Goal: Task Accomplishment & Management: Complete application form

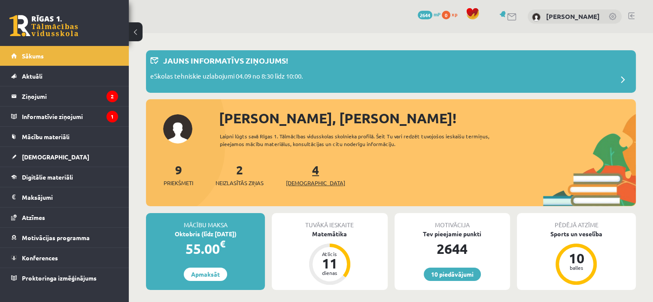
click at [294, 179] on span "[DEMOGRAPHIC_DATA]" at bounding box center [315, 183] width 59 height 9
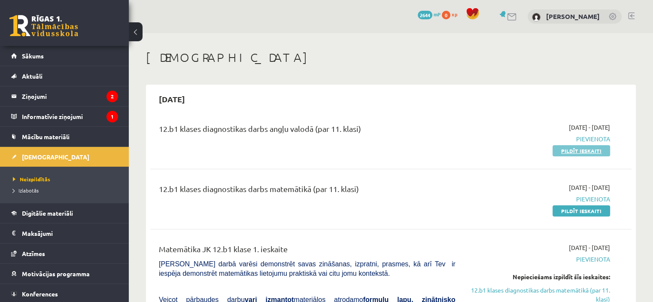
click at [585, 150] on link "Pildīt ieskaiti" at bounding box center [582, 150] width 58 height 11
click at [574, 149] on link "Pildīt ieskaiti" at bounding box center [582, 150] width 58 height 11
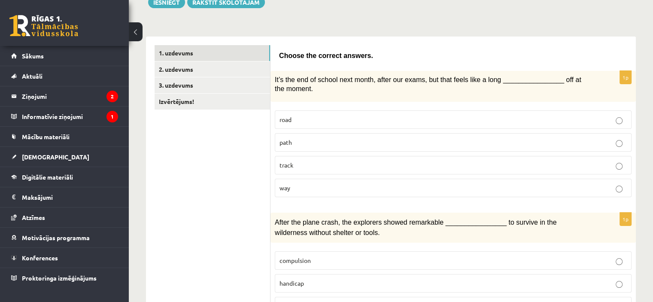
scroll to position [110, 0]
click at [307, 180] on label "way" at bounding box center [453, 187] width 357 height 18
click at [316, 116] on p "road" at bounding box center [453, 118] width 347 height 9
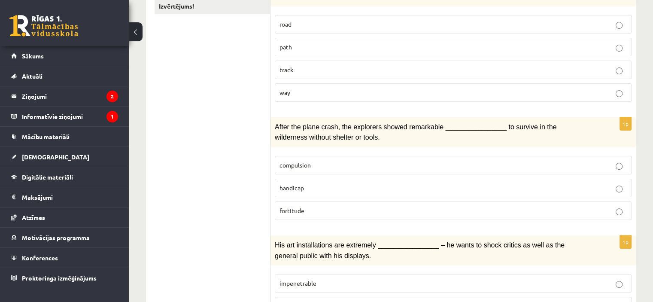
scroll to position [216, 0]
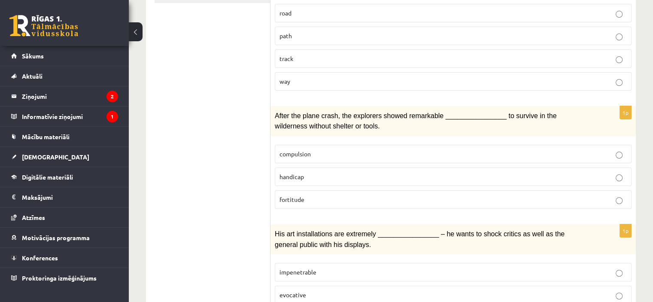
click at [299, 198] on span "fortitude" at bounding box center [292, 199] width 25 height 8
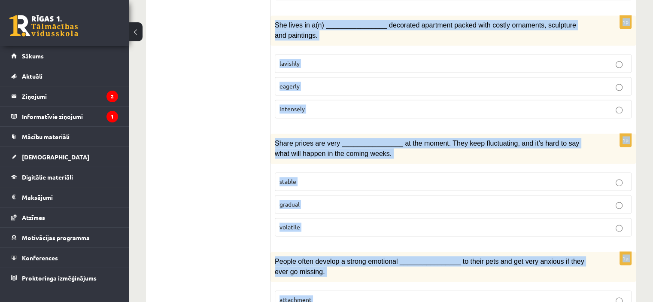
scroll to position [1321, 0]
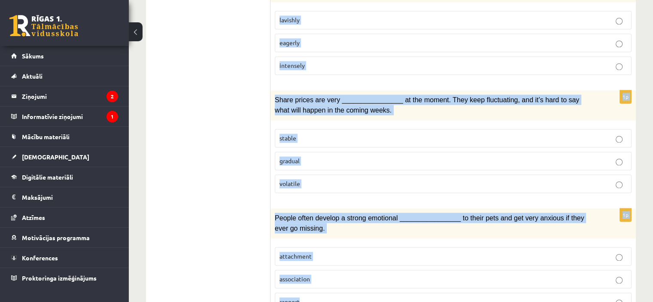
drag, startPoint x: 272, startPoint y: 183, endPoint x: 429, endPoint y: 278, distance: 182.6
copy form "Lo’i dol sit am consec adip elits, doeiu tem incid, utl etdo magna aliq e admi …"
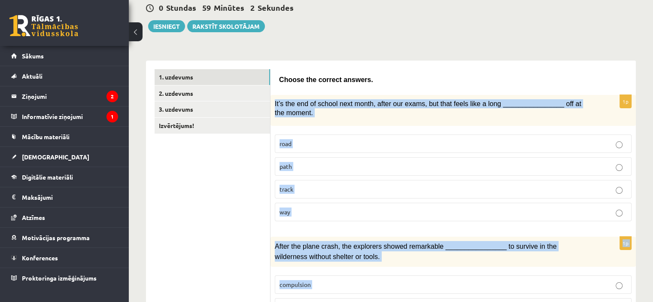
scroll to position [102, 0]
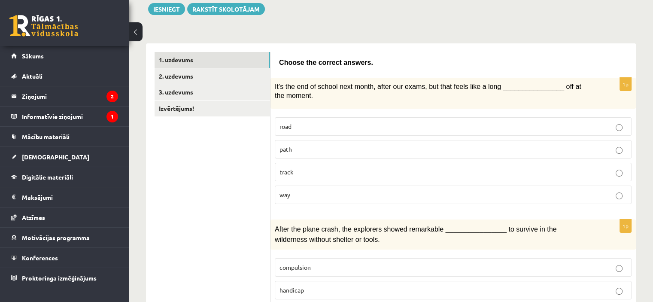
click at [313, 192] on p "way" at bounding box center [453, 194] width 347 height 9
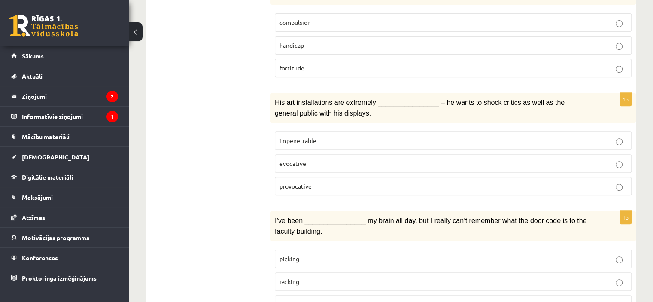
scroll to position [347, 0]
click at [301, 182] on span "provocative" at bounding box center [296, 186] width 32 height 8
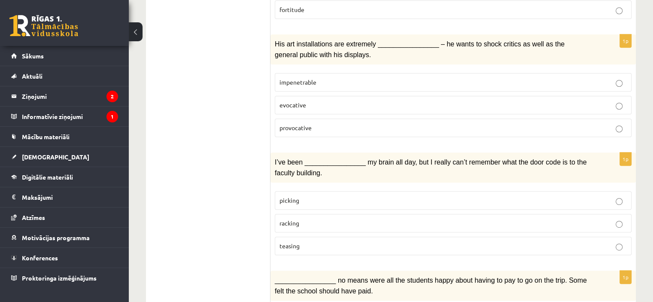
scroll to position [443, 0]
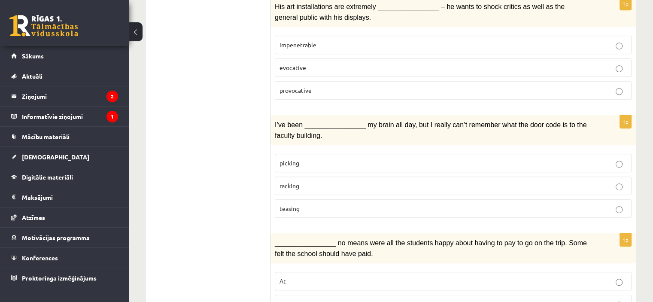
click at [307, 181] on p "racking" at bounding box center [453, 185] width 347 height 9
click at [302, 204] on p "teasing" at bounding box center [453, 208] width 347 height 9
click at [306, 181] on p "racking" at bounding box center [453, 185] width 347 height 9
click at [297, 204] on span "teasing" at bounding box center [290, 208] width 20 height 8
click at [291, 182] on span "racking" at bounding box center [290, 186] width 20 height 8
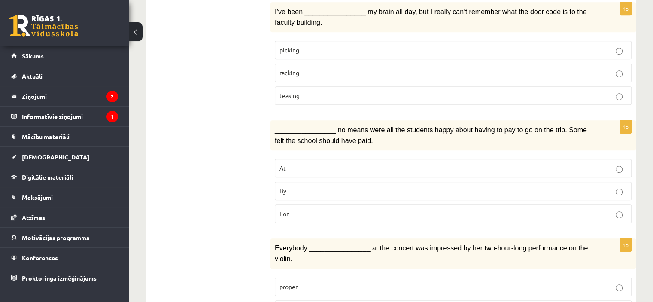
scroll to position [553, 0]
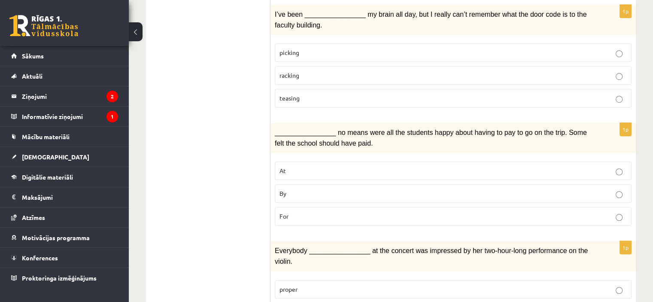
click at [322, 212] on p "For" at bounding box center [453, 216] width 347 height 9
click at [300, 189] on p "By" at bounding box center [453, 193] width 347 height 9
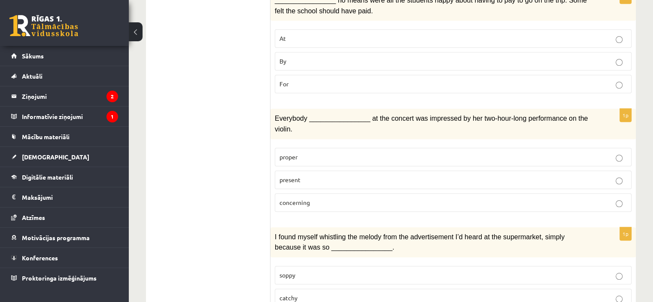
scroll to position [685, 0]
drag, startPoint x: 283, startPoint y: 135, endPoint x: 287, endPoint y: 144, distance: 9.6
click at [287, 144] on fieldset "proper present concerning" at bounding box center [453, 178] width 357 height 71
click at [295, 152] on p "proper" at bounding box center [453, 156] width 347 height 9
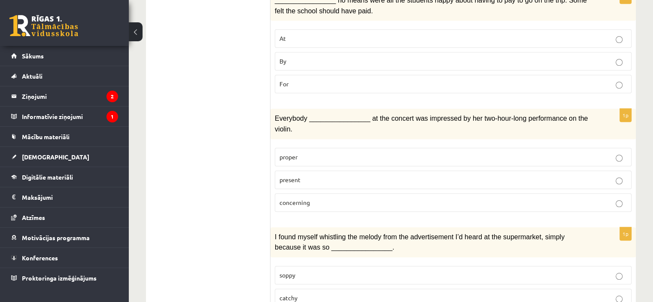
click at [289, 170] on label "present" at bounding box center [453, 179] width 357 height 18
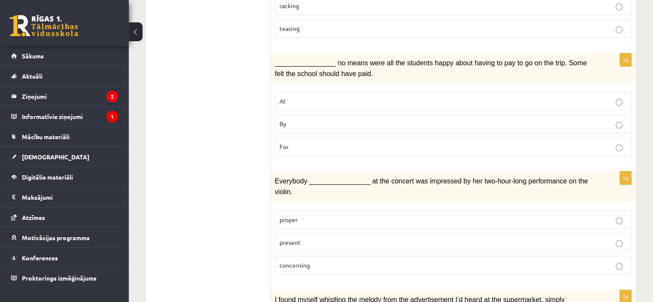
scroll to position [622, 0]
click at [291, 138] on label "For" at bounding box center [453, 147] width 357 height 18
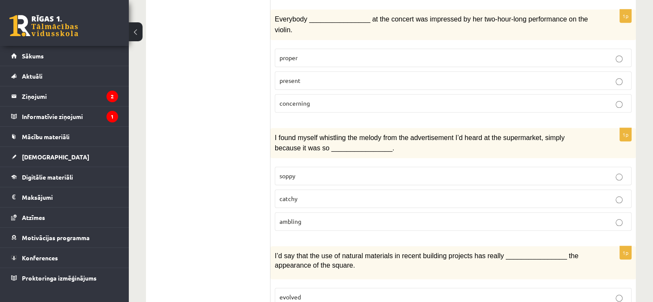
scroll to position [791, 0]
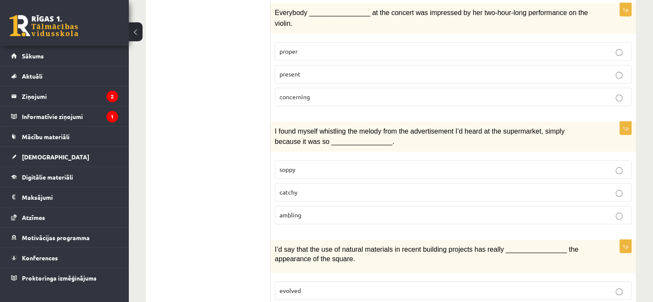
click at [316, 188] on p "catchy" at bounding box center [453, 192] width 347 height 9
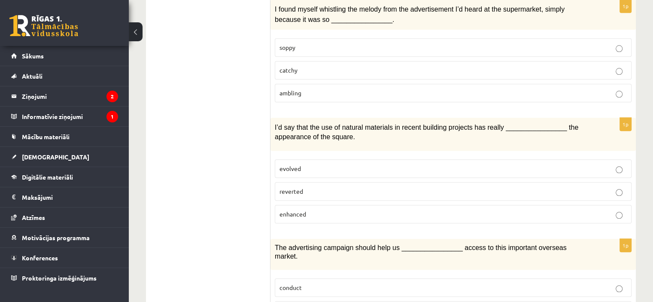
scroll to position [913, 0]
click at [297, 210] on span "enhanced" at bounding box center [293, 214] width 27 height 8
click at [277, 182] on label "reverted" at bounding box center [453, 191] width 357 height 18
click at [287, 210] on span "enhanced" at bounding box center [293, 214] width 27 height 8
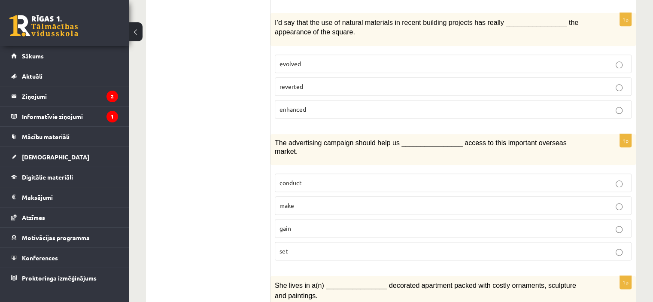
scroll to position [1020, 0]
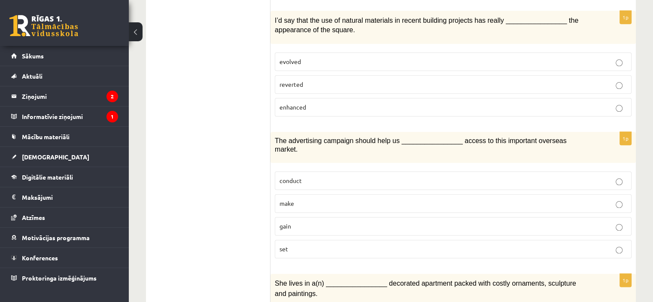
click at [329, 199] on p "make" at bounding box center [453, 203] width 347 height 9
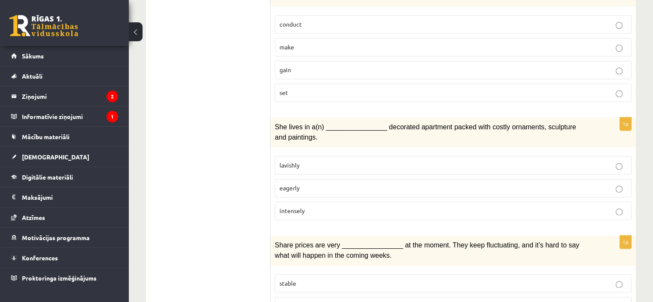
scroll to position [1176, 0]
click at [294, 161] on span "lavishly" at bounding box center [290, 165] width 20 height 8
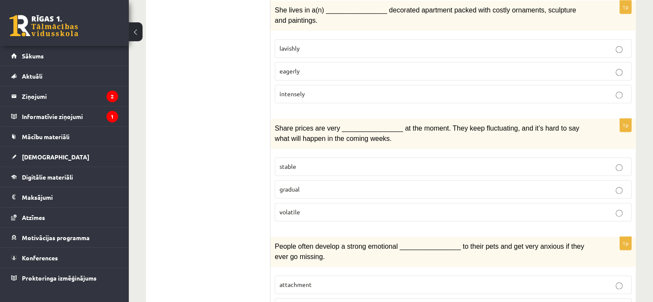
scroll to position [1295, 0]
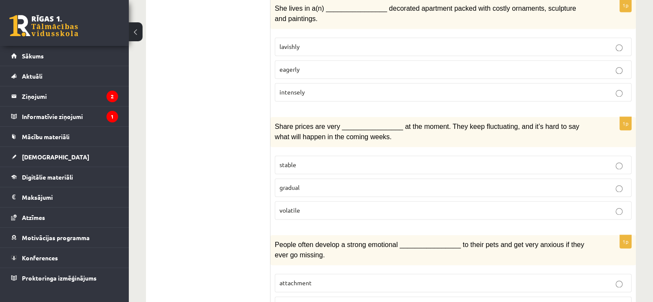
click at [294, 161] on span "stable" at bounding box center [288, 165] width 17 height 8
click at [290, 183] on p "gradual" at bounding box center [453, 187] width 347 height 9
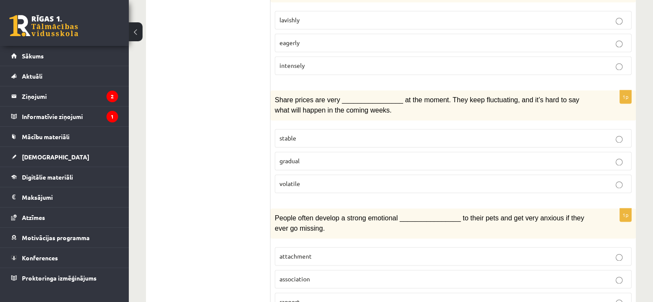
click at [309, 179] on p "volatile" at bounding box center [453, 183] width 347 height 9
click at [338, 270] on label "association" at bounding box center [453, 279] width 357 height 18
click at [321, 252] on p "attachment" at bounding box center [453, 256] width 347 height 9
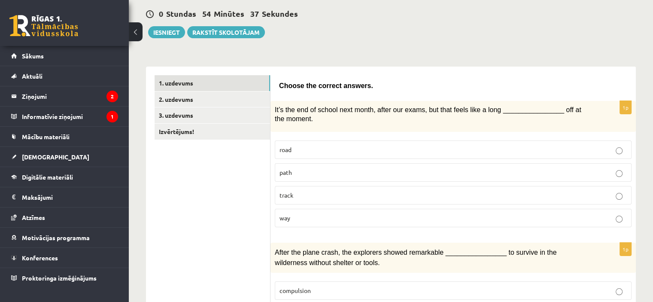
scroll to position [78, 0]
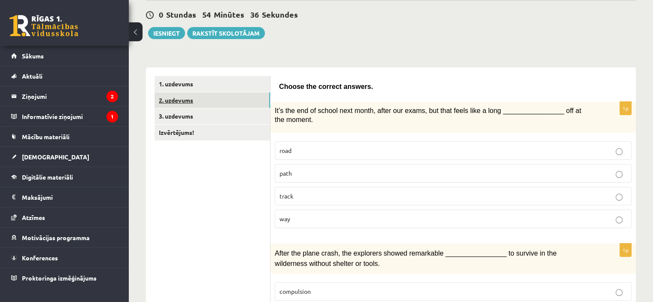
click at [192, 106] on link "2. uzdevums" at bounding box center [212, 100] width 115 height 16
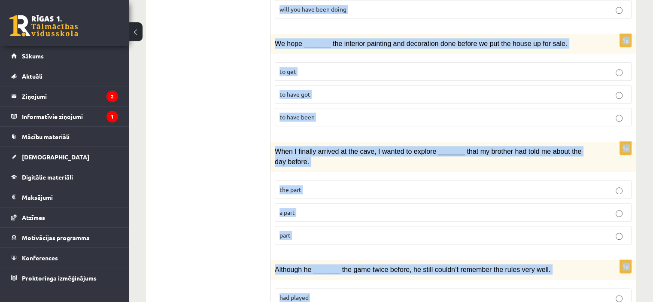
scroll to position [1005, 0]
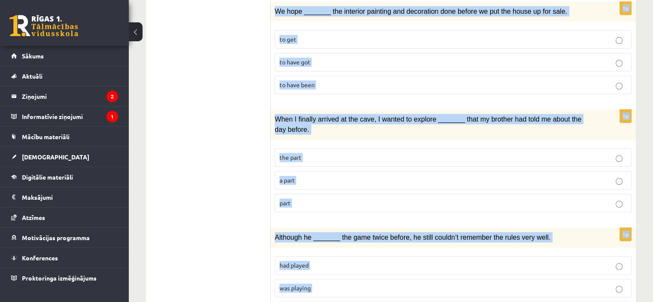
drag, startPoint x: 274, startPoint y: 75, endPoint x: 444, endPoint y: 283, distance: 268.7
copy form "We _______ anything with us because the sports centre provided all the clothing…"
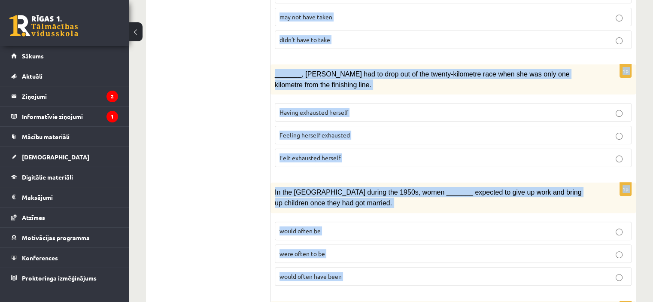
scroll to position [0, 0]
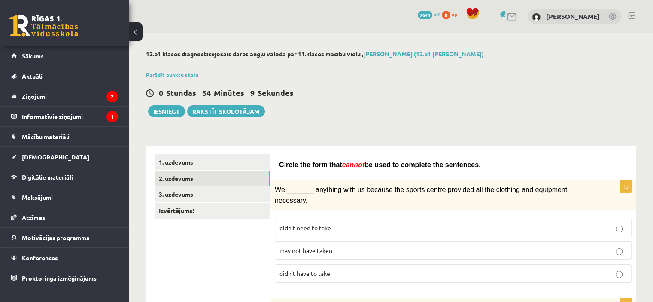
click at [389, 82] on div "0 Stundas 54 Minūtes 9 Sekundes Ieskaite saglabāta! Iesniegt Rakstīt skolotājam" at bounding box center [391, 98] width 490 height 39
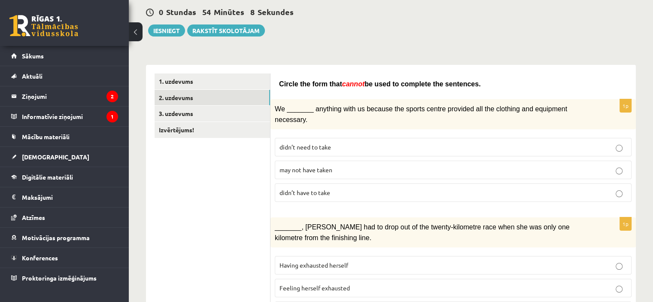
scroll to position [89, 0]
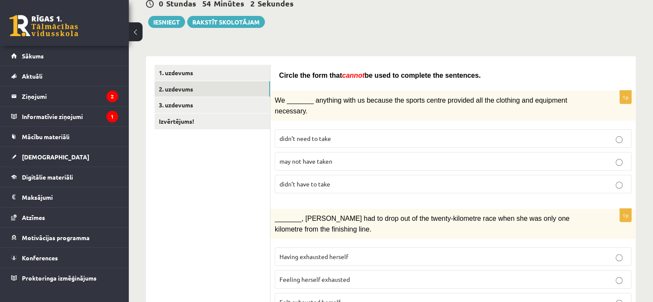
click at [289, 179] on p "didn’t have to take" at bounding box center [453, 183] width 347 height 9
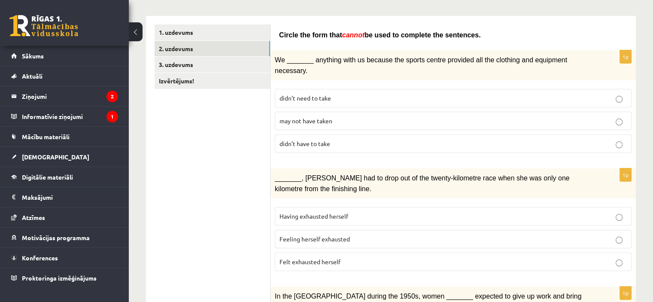
scroll to position [132, 0]
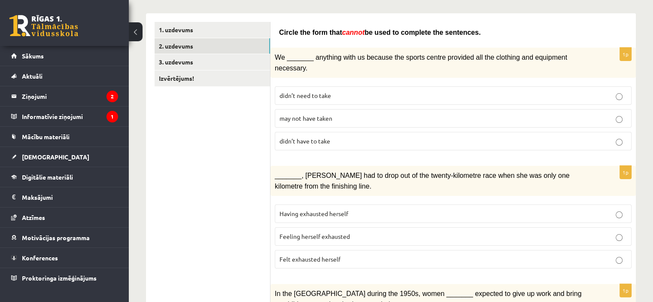
click at [310, 255] on p "Felt exhausted herself" at bounding box center [453, 259] width 347 height 9
drag, startPoint x: 328, startPoint y: 198, endPoint x: 241, endPoint y: 206, distance: 87.5
click at [283, 200] on fieldset "Having exhausted herself Feeling herself exhausted Felt exhausted herself" at bounding box center [453, 235] width 357 height 71
click at [288, 210] on span "Having exhausted herself" at bounding box center [314, 214] width 69 height 8
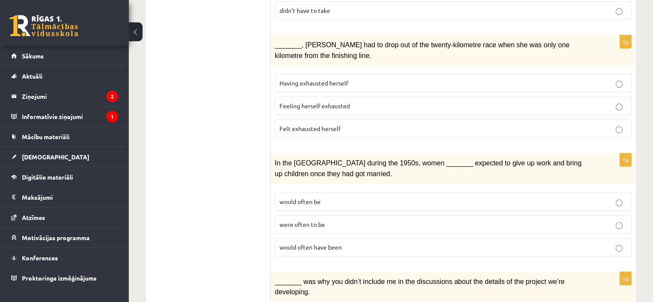
scroll to position [264, 0]
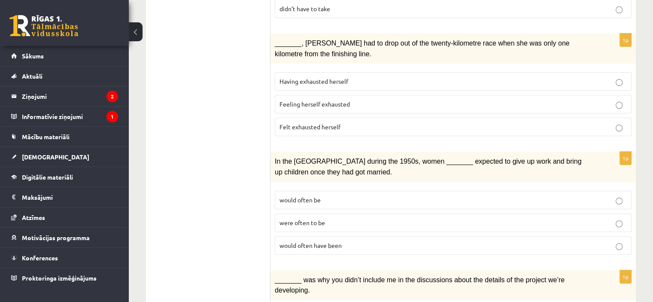
click at [329, 122] on p "Felt exhausted herself" at bounding box center [453, 126] width 347 height 9
click at [305, 241] on p "would often have been" at bounding box center [453, 245] width 347 height 9
click at [306, 214] on label "were often to be" at bounding box center [453, 222] width 357 height 18
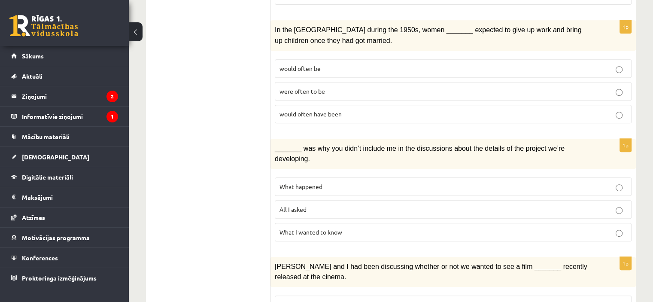
scroll to position [397, 0]
click at [316, 192] on fieldset "What happened All I asked What I wanted to know" at bounding box center [453, 207] width 357 height 71
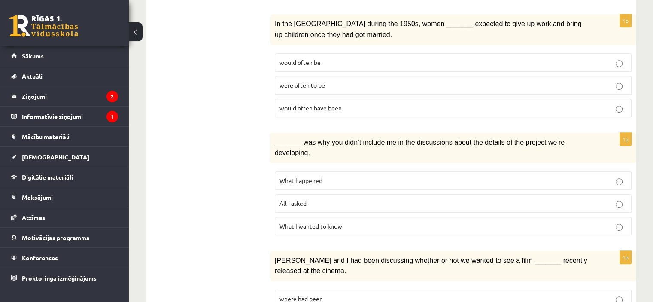
scroll to position [405, 0]
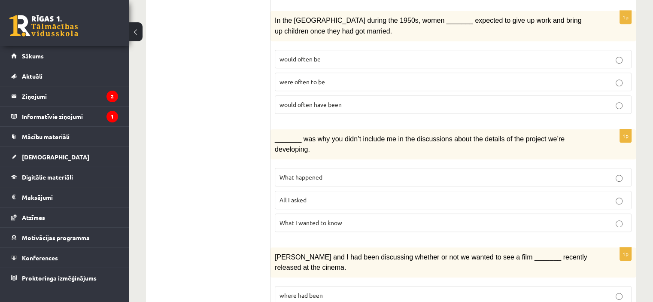
click at [322, 219] on span "What I wanted to know" at bounding box center [311, 223] width 63 height 8
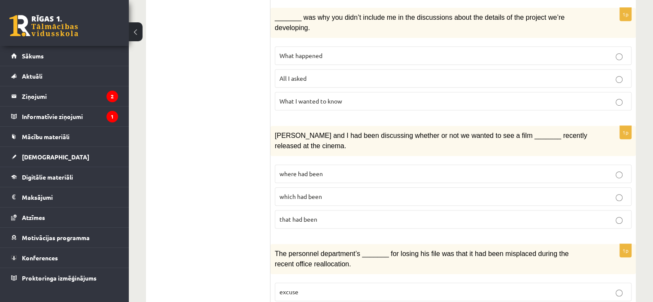
scroll to position [531, 0]
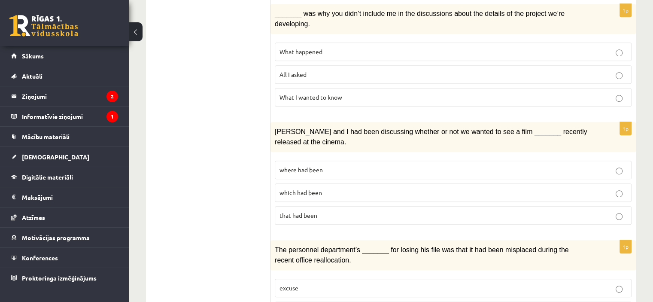
click at [313, 183] on label "which had been" at bounding box center [453, 192] width 357 height 18
click at [316, 211] on p "that had been" at bounding box center [453, 215] width 347 height 9
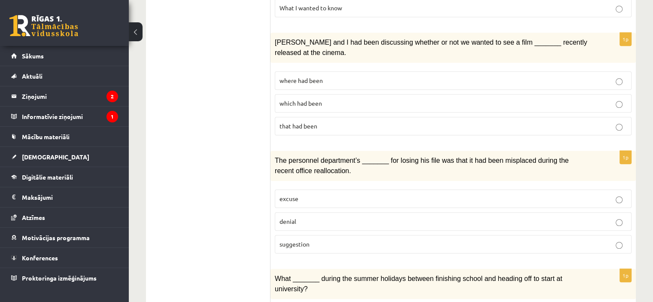
scroll to position [623, 0]
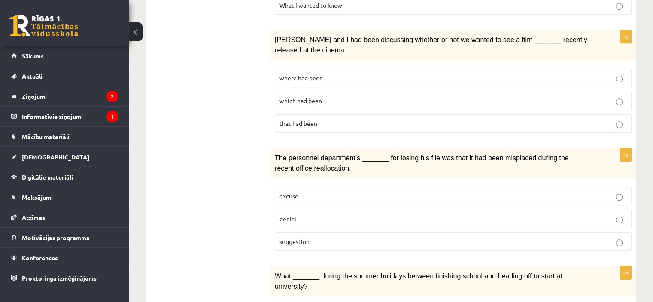
click at [343, 191] on p "excuse" at bounding box center [453, 195] width 347 height 9
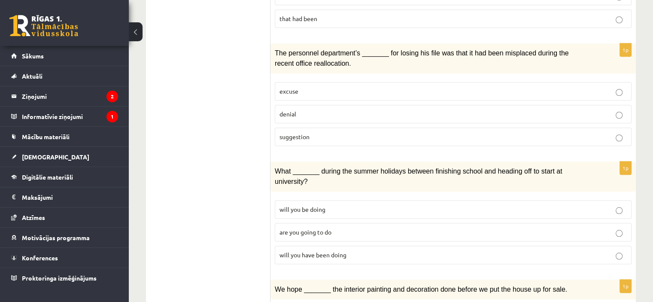
scroll to position [736, 0]
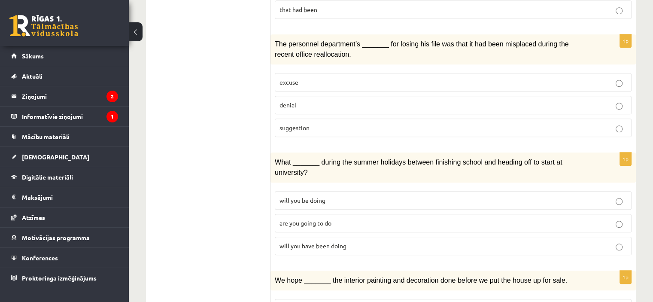
click at [319, 219] on span "are you going to do" at bounding box center [306, 223] width 52 height 8
click at [298, 196] on span "will you be doing" at bounding box center [303, 200] width 46 height 8
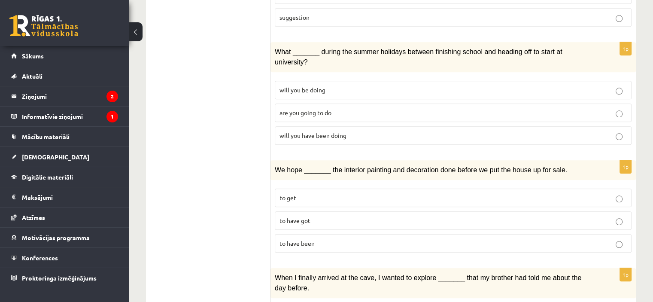
scroll to position [848, 0]
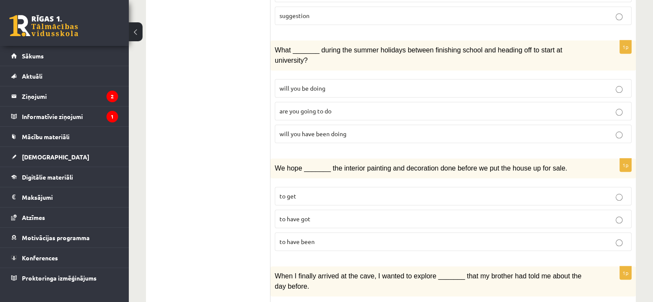
click at [324, 237] on p "to have been" at bounding box center [453, 241] width 347 height 9
drag, startPoint x: 295, startPoint y: 146, endPoint x: 253, endPoint y: 161, distance: 45.4
click at [298, 191] on p "to get" at bounding box center [453, 195] width 347 height 9
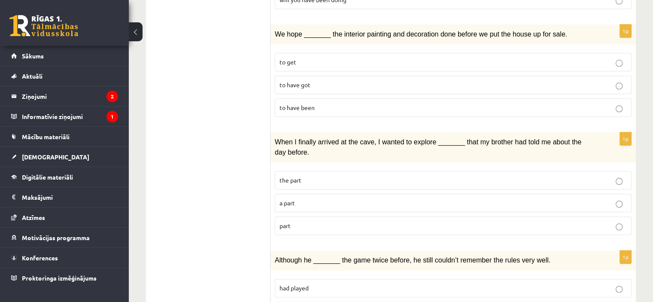
scroll to position [1005, 0]
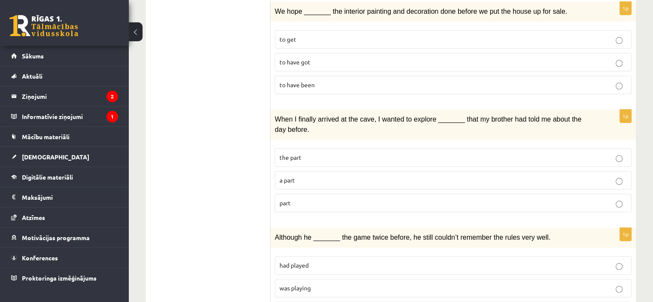
click at [315, 176] on p "a part" at bounding box center [453, 180] width 347 height 9
click at [290, 153] on span "the part" at bounding box center [291, 157] width 22 height 8
click at [285, 283] on p "was playing" at bounding box center [453, 287] width 347 height 9
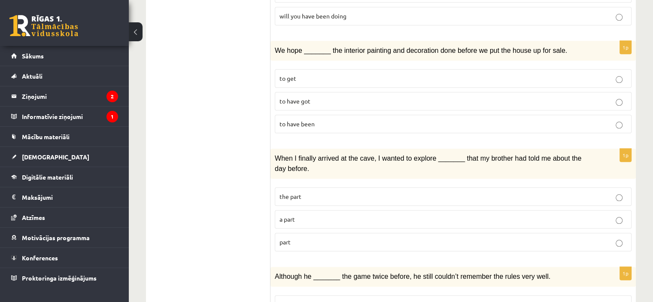
scroll to position [967, 0]
click at [325, 294] on label "had played" at bounding box center [453, 303] width 357 height 18
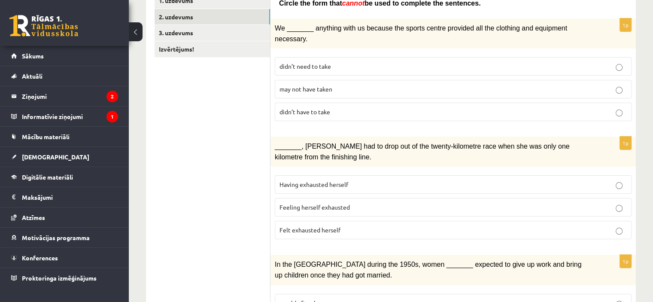
scroll to position [161, 0]
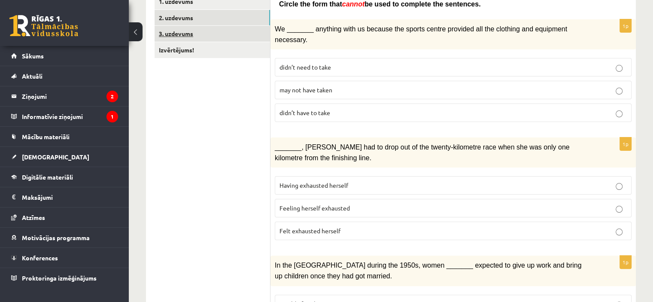
click at [192, 40] on link "3. uzdevums" at bounding box center [212, 34] width 115 height 16
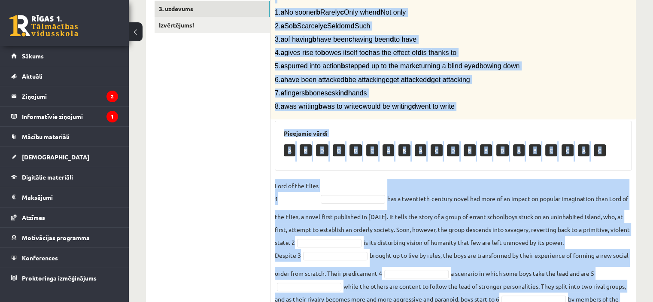
scroll to position [288, 0]
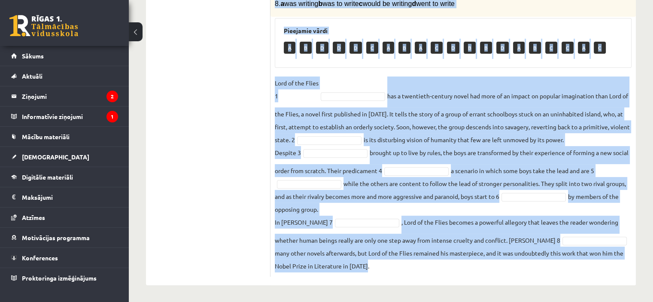
drag, startPoint x: 275, startPoint y: 29, endPoint x: 450, endPoint y: 281, distance: 306.9
click at [450, 281] on div "8p Complete the text with the correct words (a–d). 1. a No sooner b Rarely c On…" at bounding box center [452, 71] width 365 height 428
copy div "Complete the text with the correct words (a–d). 1. a No sooner b Rarely c Only …"
click at [334, 72] on div "8p Complete the text with the correct words (a–d). 1. a No sooner b Rarely c On…" at bounding box center [452, 76] width 365 height 402
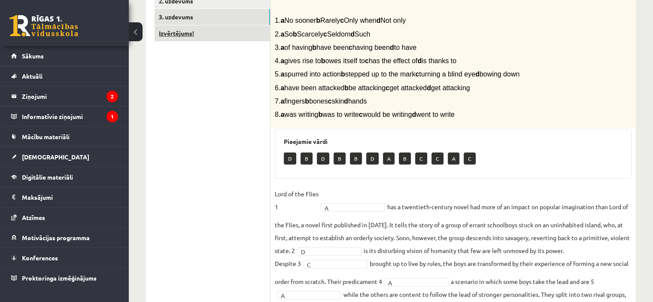
scroll to position [177, 0]
click at [211, 38] on link "Izvērtējums!" at bounding box center [212, 34] width 115 height 16
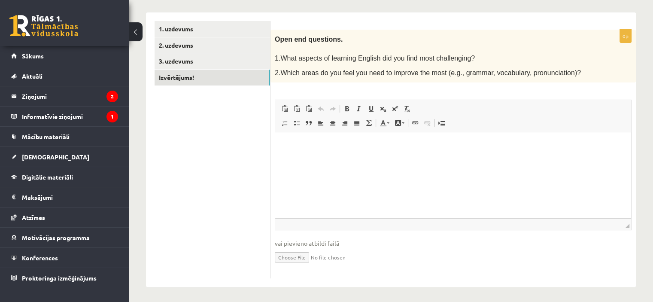
scroll to position [19, 0]
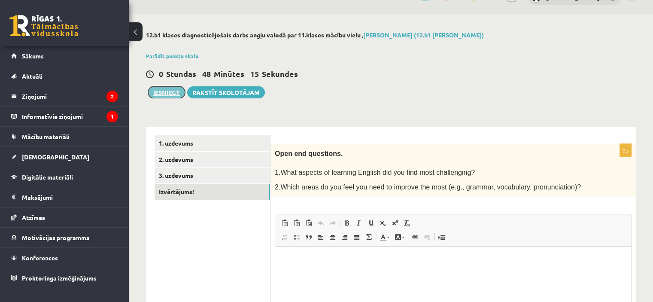
click at [164, 92] on button "Iesniegt" at bounding box center [166, 92] width 37 height 12
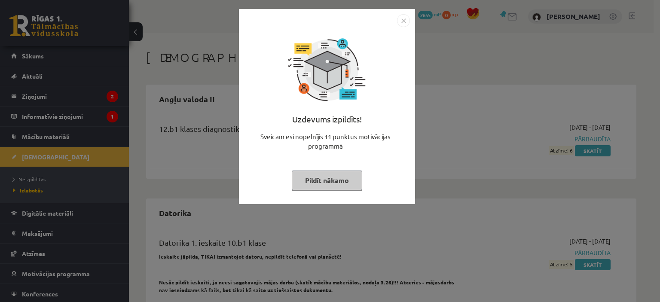
click at [337, 190] on div "Uzdevums izpildīts! Sveicam esi nopelnījis 11 punktus motivācijas programmā Pil…" at bounding box center [327, 113] width 166 height 172
click at [323, 185] on button "Pildīt nākamo" at bounding box center [327, 180] width 70 height 20
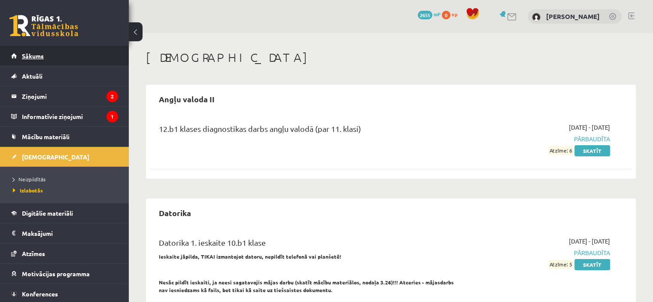
click at [49, 57] on link "Sākums" at bounding box center [64, 56] width 107 height 20
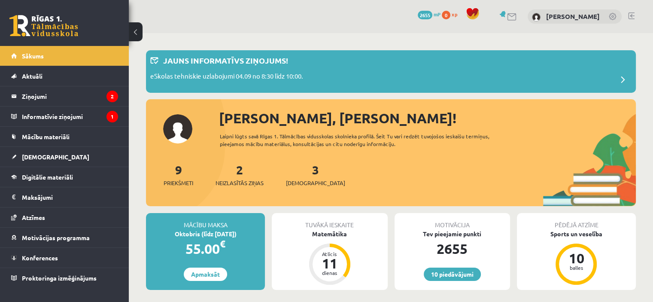
click at [291, 178] on div "3 Ieskaites" at bounding box center [315, 174] width 59 height 27
click at [296, 179] on span "[DEMOGRAPHIC_DATA]" at bounding box center [315, 183] width 59 height 9
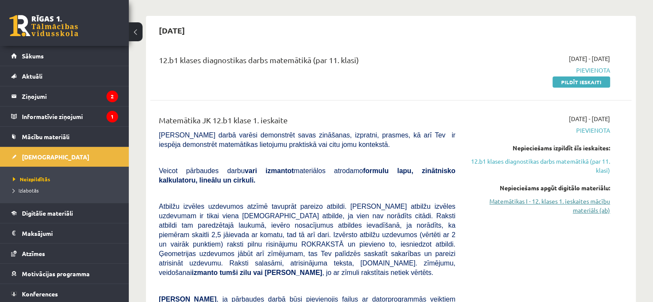
scroll to position [61, 0]
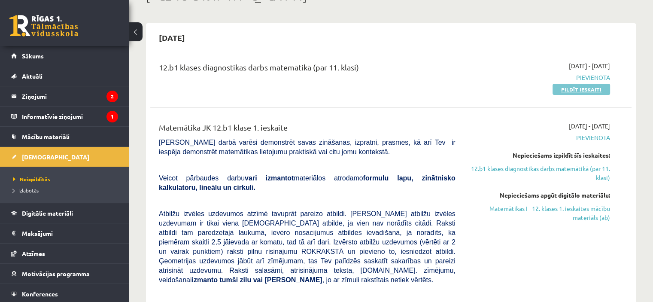
click at [580, 91] on link "Pildīt ieskaiti" at bounding box center [582, 89] width 58 height 11
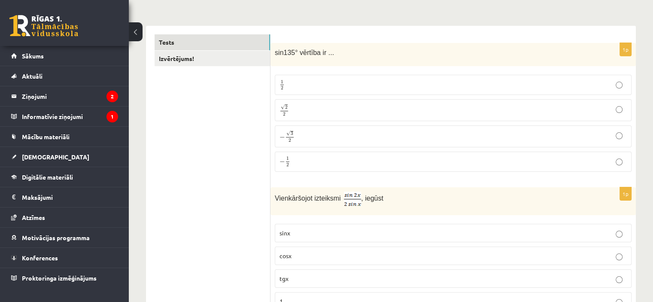
scroll to position [122, 0]
drag, startPoint x: 274, startPoint y: 44, endPoint x: 327, endPoint y: 44, distance: 52.4
click at [329, 45] on div "sin135° vērtība ir ..." at bounding box center [452, 53] width 365 height 24
copy span "sin135° vērtība ir ..."
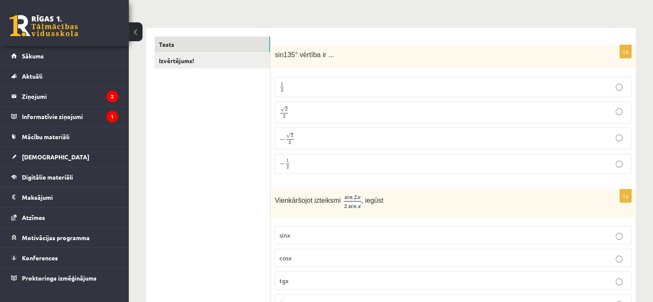
scroll to position [124, 0]
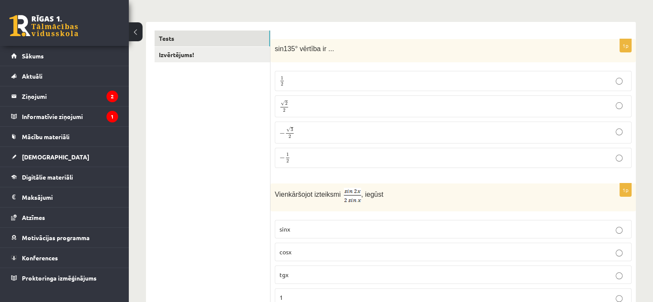
click at [313, 76] on p "1 2 1 2" at bounding box center [453, 81] width 347 height 11
click at [295, 103] on p "√ 2 2 2 2" at bounding box center [453, 106] width 347 height 12
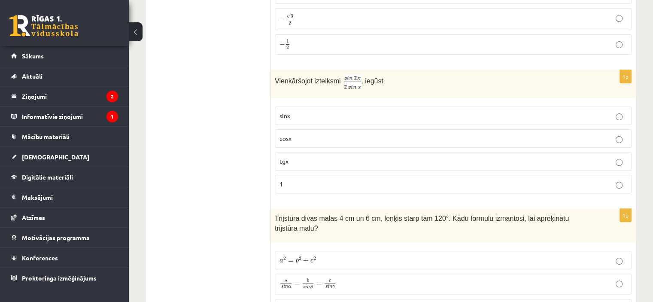
scroll to position [238, 0]
click at [286, 137] on span "cosx" at bounding box center [286, 137] width 12 height 8
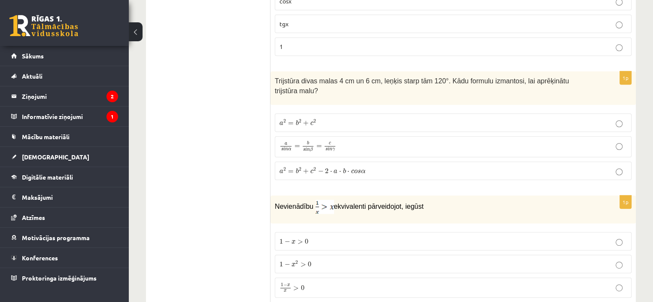
scroll to position [377, 0]
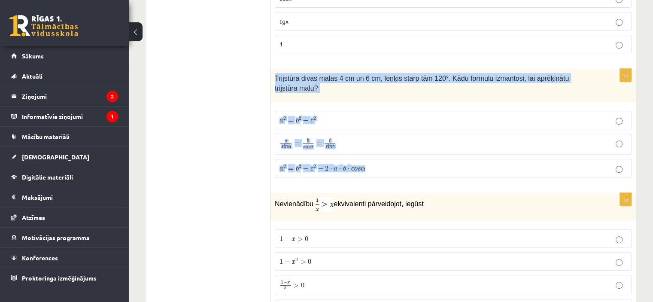
drag, startPoint x: 273, startPoint y: 70, endPoint x: 393, endPoint y: 161, distance: 150.7
click at [393, 161] on div "1p Trijstūra divas malas 4 cm un 6 cm, leņķis starp tām 120°. Kādu formulu izma…" at bounding box center [452, 126] width 365 height 115
copy div "Trijstūra divas malas 4 cm un 6 cm, leņķis starp tām 120°. Kādu formulu izmanto…"
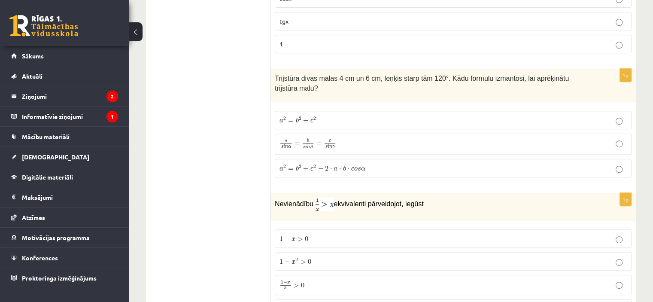
click at [292, 168] on span "=" at bounding box center [291, 169] width 6 height 3
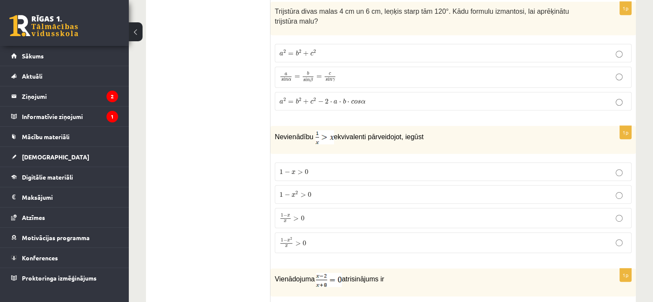
scroll to position [465, 0]
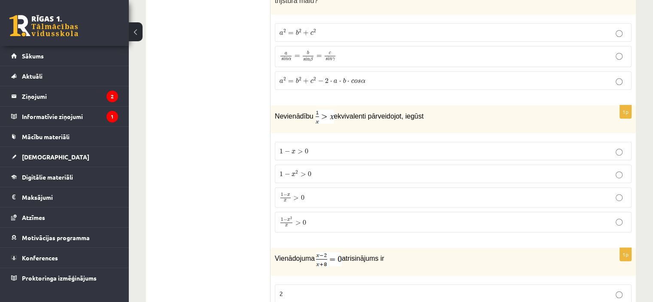
click at [291, 217] on span "1 − x 2 x" at bounding box center [287, 222] width 14 height 10
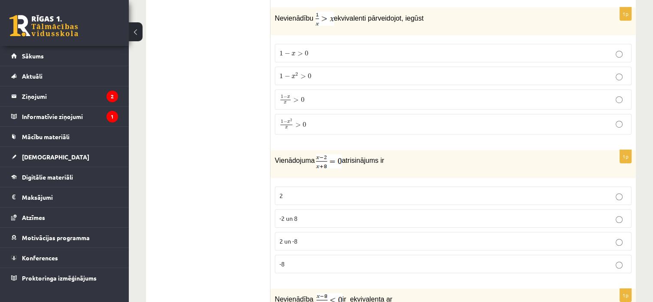
scroll to position [569, 0]
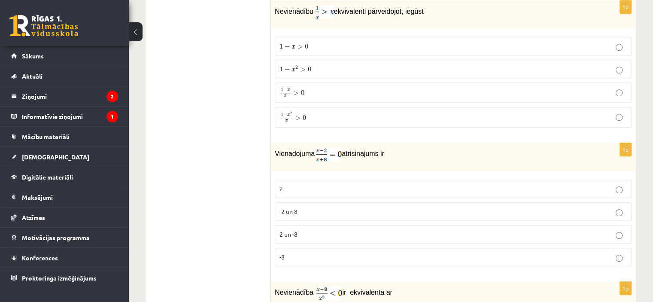
click at [296, 202] on label "-2 un 8" at bounding box center [453, 211] width 357 height 18
click at [305, 179] on label "2" at bounding box center [453, 188] width 357 height 18
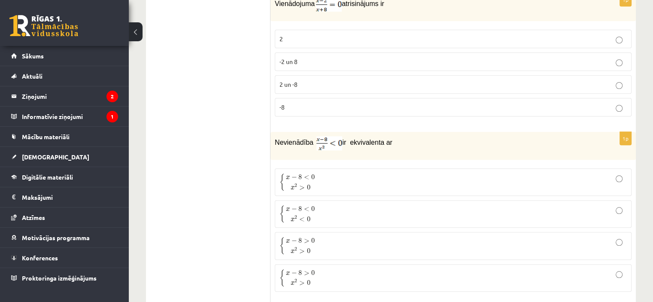
scroll to position [730, 0]
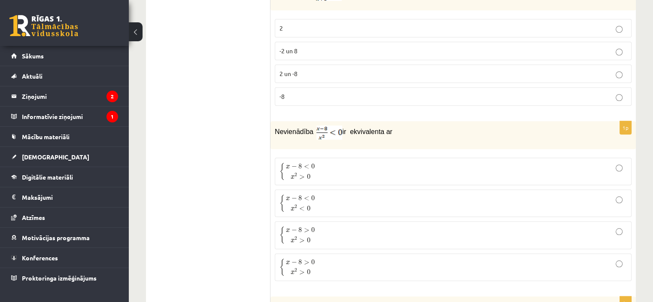
click at [318, 194] on p "{ x − 8 < 0 x 2 < 0 { x − 8 < 0 x 2 < 0" at bounding box center [453, 203] width 347 height 18
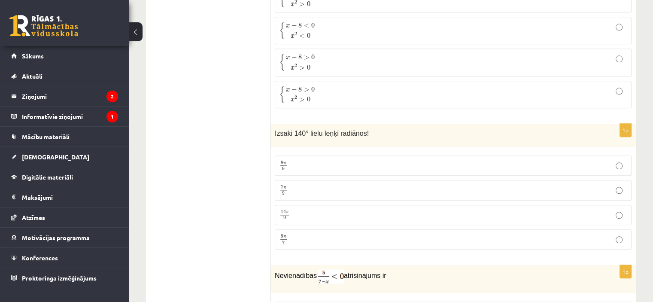
scroll to position [934, 0]
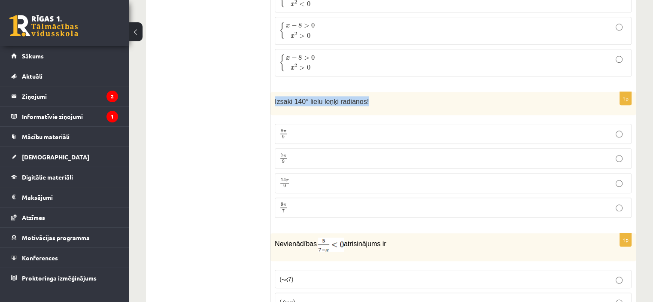
drag, startPoint x: 319, startPoint y: 88, endPoint x: 397, endPoint y: 92, distance: 78.3
click at [397, 92] on div "Izsaki 140° lielu leņķi radiānos!" at bounding box center [452, 104] width 365 height 24
copy span "Izsaki 140° lielu leņķi radiānos!"
click at [286, 160] on span "9" at bounding box center [283, 162] width 6 height 4
click at [307, 178] on p "14 π 9 14 π 9" at bounding box center [453, 183] width 347 height 11
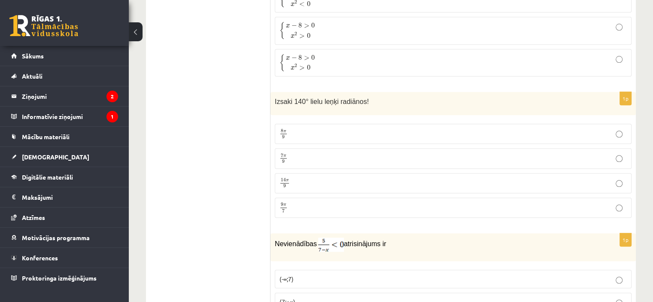
click at [298, 153] on p "7 π 9 7 π 9" at bounding box center [453, 158] width 347 height 11
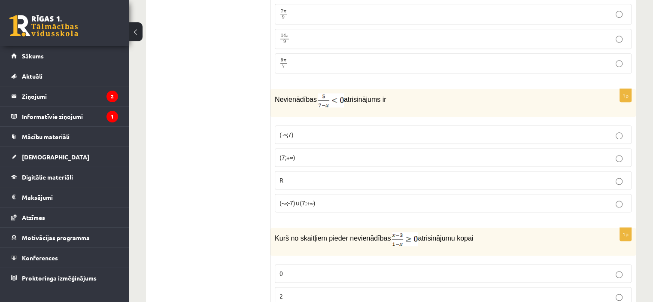
scroll to position [1093, 0]
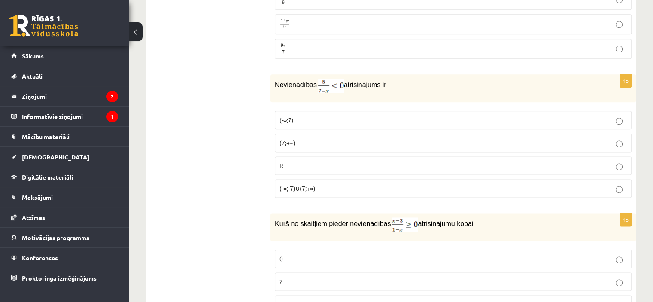
click at [304, 138] on p "(7;+∞)" at bounding box center [453, 142] width 347 height 9
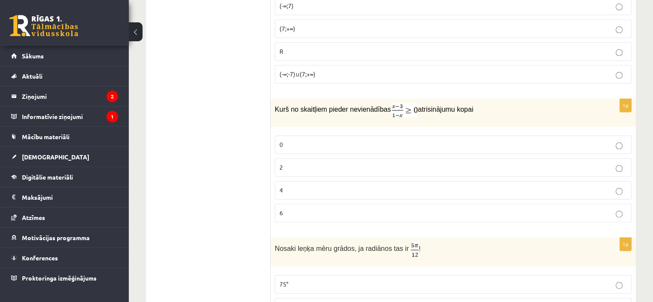
scroll to position [1209, 0]
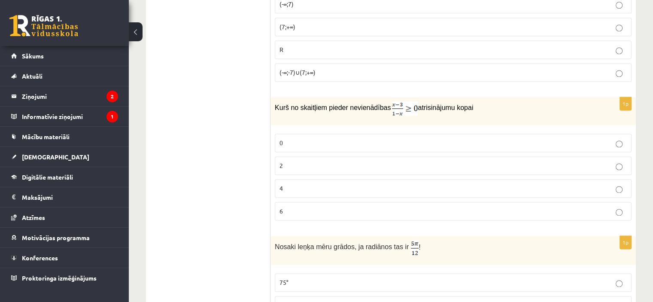
click at [309, 184] on p "4" at bounding box center [453, 188] width 347 height 9
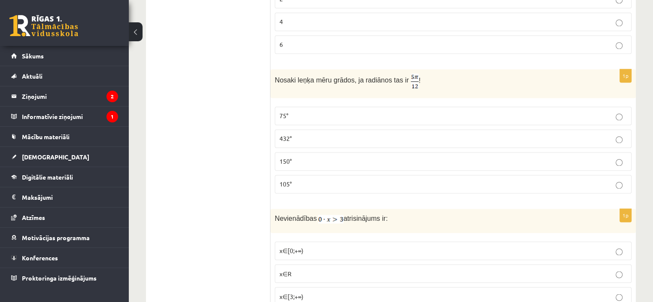
scroll to position [1378, 0]
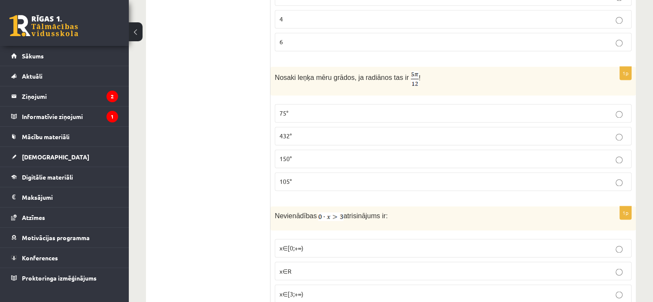
click at [315, 154] on p "150°" at bounding box center [453, 158] width 347 height 9
click at [321, 177] on p "105°" at bounding box center [453, 181] width 347 height 9
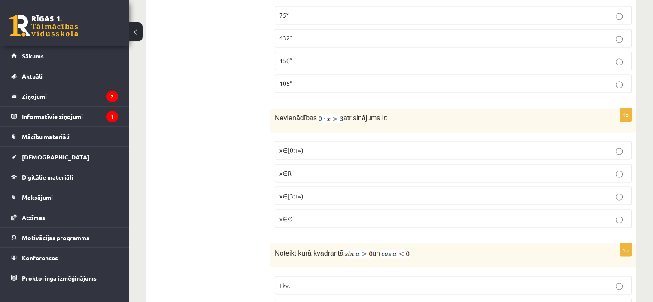
scroll to position [1496, 0]
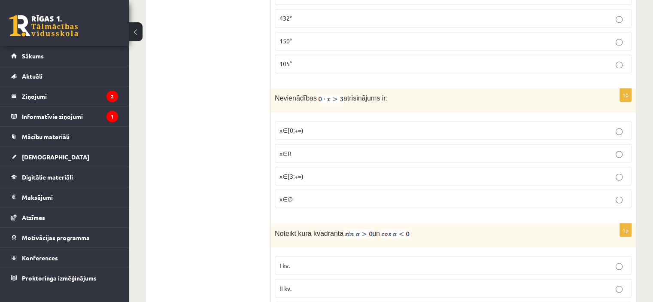
click at [308, 171] on p "x∈[3;+∞)" at bounding box center [453, 175] width 347 height 9
click at [301, 194] on p "x∈∅" at bounding box center [453, 198] width 347 height 9
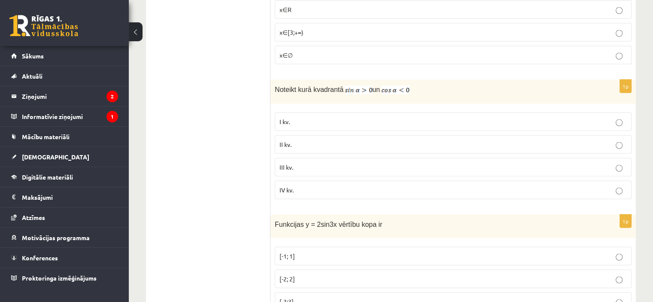
scroll to position [1644, 0]
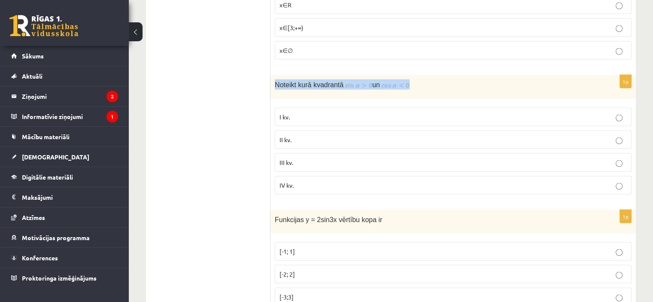
drag, startPoint x: 274, startPoint y: 60, endPoint x: 429, endPoint y: 64, distance: 154.2
click at [429, 75] on div "Noteikt kurā kvadrantā un" at bounding box center [452, 87] width 365 height 24
copy p "Noteikt kurā kvadrantā un"
click at [295, 135] on p "II kv." at bounding box center [453, 139] width 347 height 9
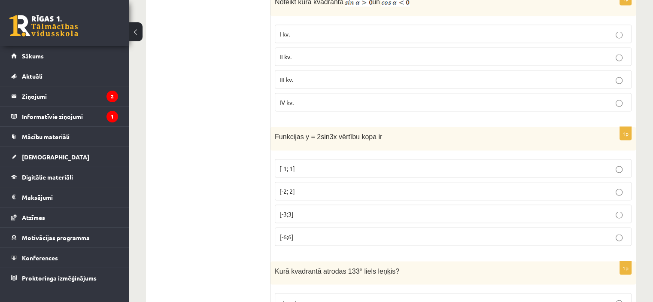
scroll to position [1735, 0]
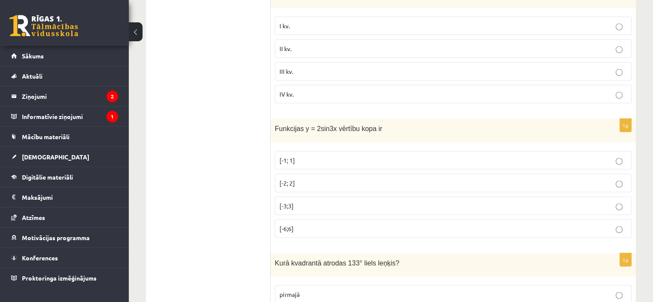
click at [298, 201] on p "[-3;3]" at bounding box center [453, 205] width 347 height 9
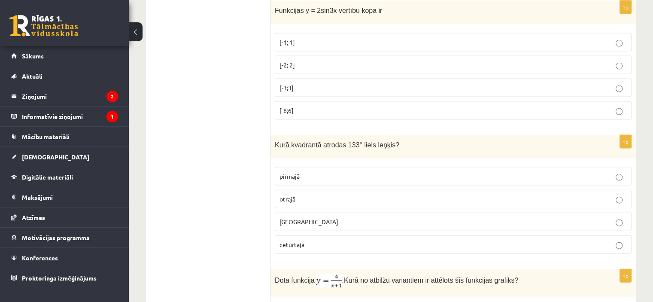
scroll to position [1856, 0]
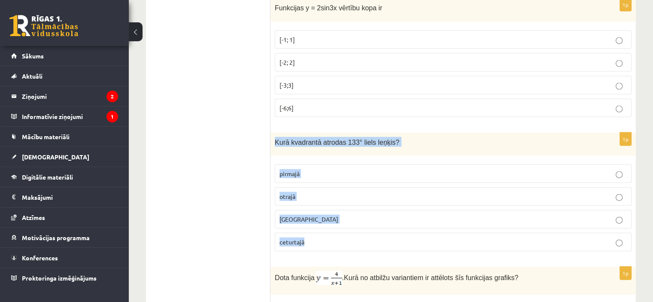
drag, startPoint x: 272, startPoint y: 115, endPoint x: 344, endPoint y: 228, distance: 133.6
click at [344, 228] on div "1p Kurā kvadrantā atrodas 133° liels leņķis? pirmajā otrajā trešajā ceturtajā" at bounding box center [452, 196] width 365 height 126
copy div "Kurā kvadrantā atrodas 133° liels leņķis? pirmajā otrajā trešajā ceturtajā"
click at [287, 187] on label "otrajā" at bounding box center [453, 196] width 357 height 18
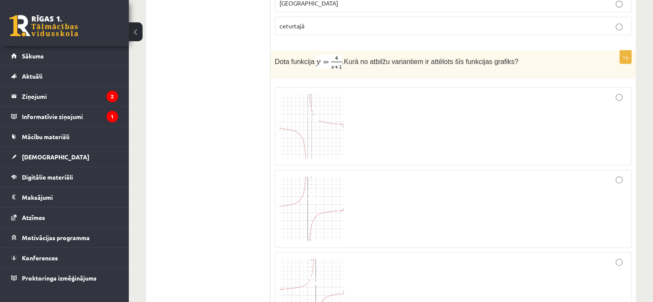
scroll to position [2073, 0]
click at [469, 192] on div at bounding box center [453, 207] width 347 height 69
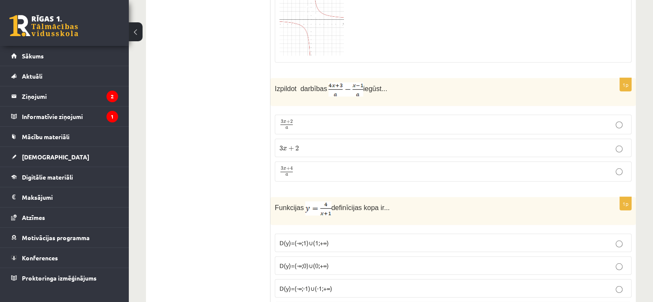
scroll to position [2422, 0]
drag, startPoint x: 270, startPoint y: 156, endPoint x: 292, endPoint y: 154, distance: 22.0
click at [292, 154] on div "1p Izpildot darbības iegūst... 3 x + 2 a 3 x + 2 a 3 x + 2 3 x + 2 3 x + 4 a 3 …" at bounding box center [452, 133] width 365 height 110
click at [292, 173] on span "a" at bounding box center [286, 174] width 13 height 3
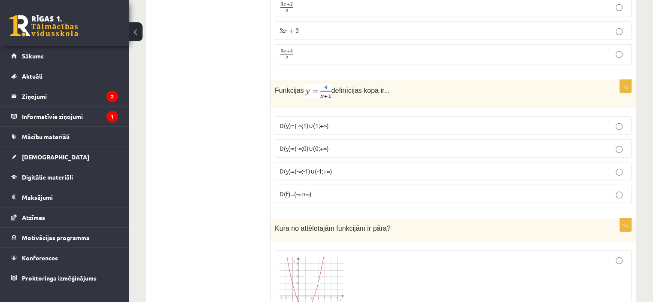
scroll to position [2538, 0]
click at [348, 167] on p "D(y)=(-∞;-1)∪(-1;+∞)" at bounding box center [453, 171] width 347 height 9
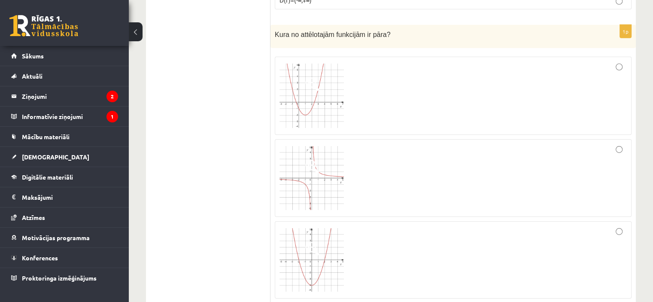
scroll to position [2733, 0]
click at [397, 143] on div at bounding box center [453, 177] width 347 height 69
click at [404, 72] on div at bounding box center [453, 95] width 347 height 69
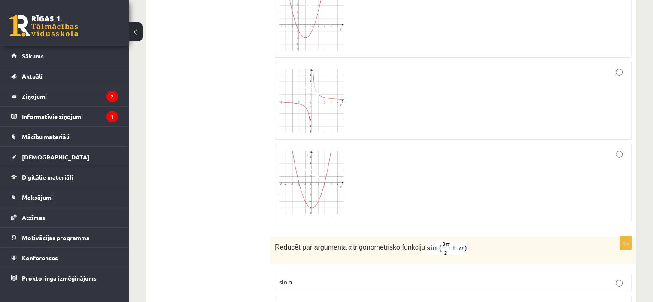
scroll to position [2810, 0]
click at [403, 88] on div at bounding box center [453, 100] width 347 height 69
click at [404, 182] on div at bounding box center [453, 182] width 347 height 68
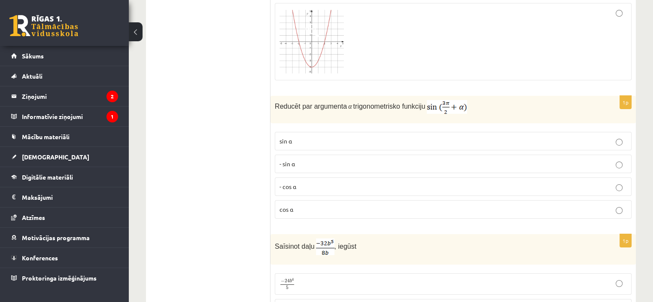
scroll to position [2946, 0]
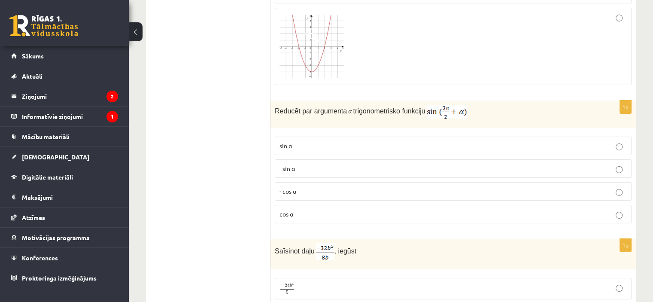
click at [331, 182] on label "- cos ⁡α" at bounding box center [453, 191] width 357 height 18
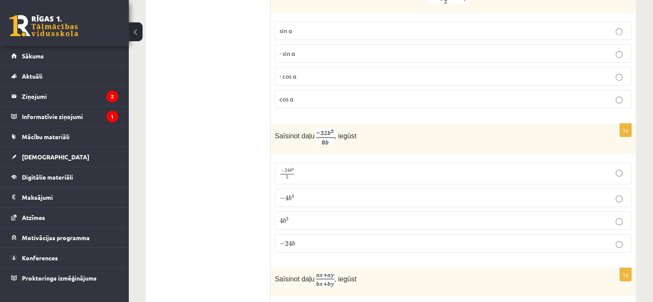
scroll to position [3064, 0]
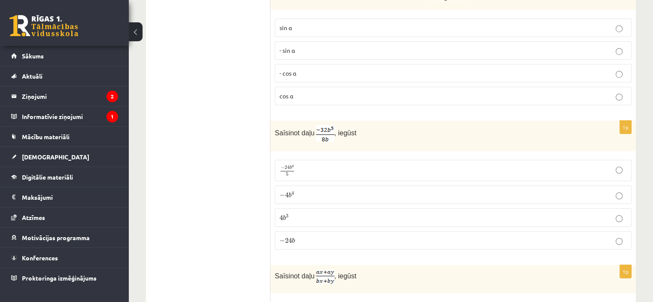
click at [318, 190] on p "− 4 b 4 − 4 b 4" at bounding box center [453, 194] width 347 height 9
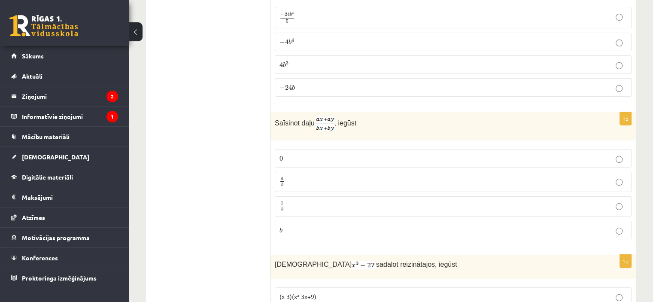
scroll to position [3219, 0]
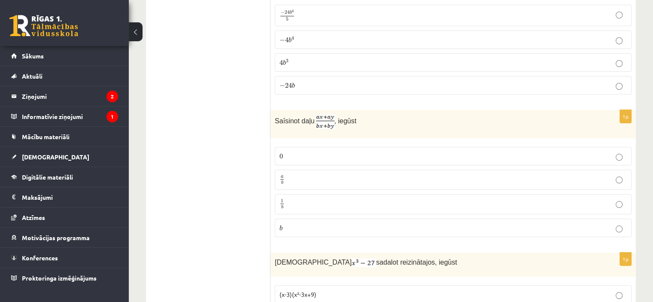
click at [314, 174] on p "a b a b" at bounding box center [453, 179] width 347 height 11
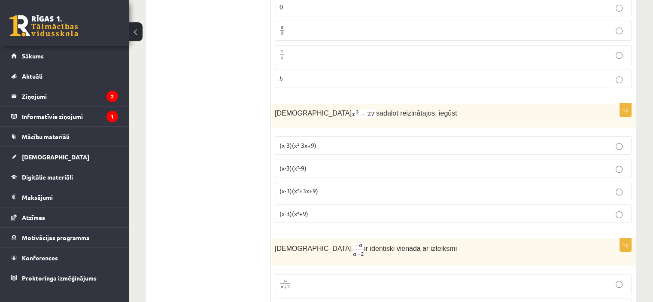
scroll to position [3369, 0]
click at [307, 158] on label "(x-3)(x²-9)" at bounding box center [453, 167] width 357 height 18
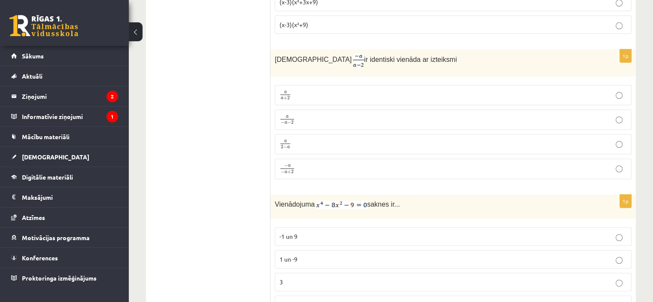
scroll to position [3557, 0]
click at [319, 109] on label "a − a − 2 a − a − 2" at bounding box center [453, 119] width 357 height 20
click at [285, 163] on span "−" at bounding box center [286, 165] width 4 height 4
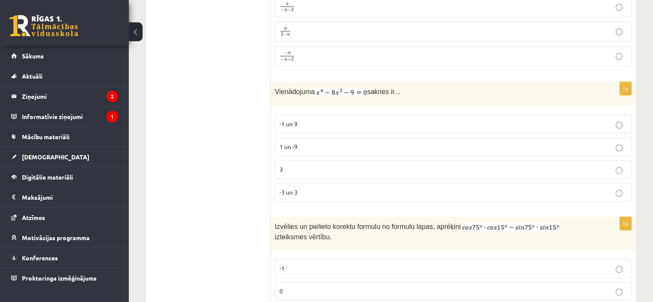
scroll to position [3674, 0]
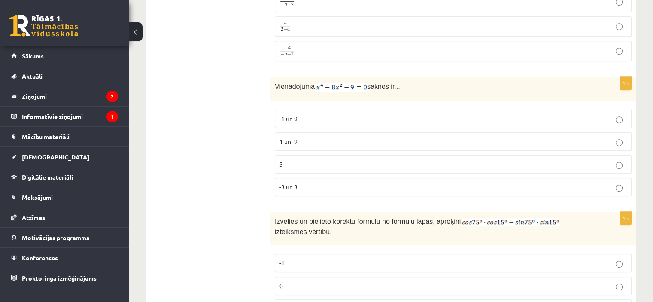
click at [292, 183] on span "-3 un 3" at bounding box center [289, 187] width 18 height 8
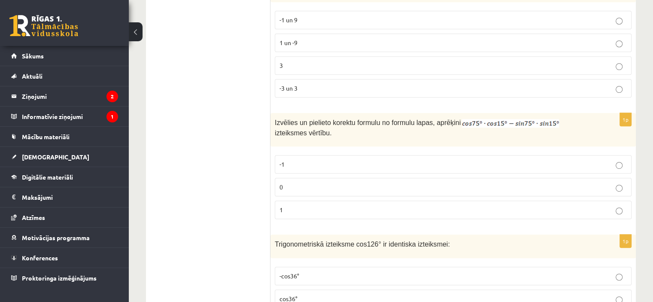
scroll to position [3775, 0]
click at [291, 181] on p "0" at bounding box center [453, 185] width 347 height 9
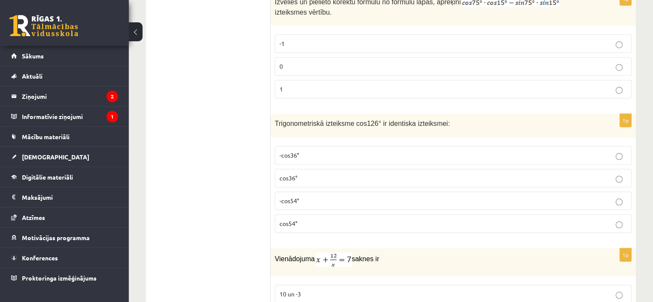
scroll to position [3896, 0]
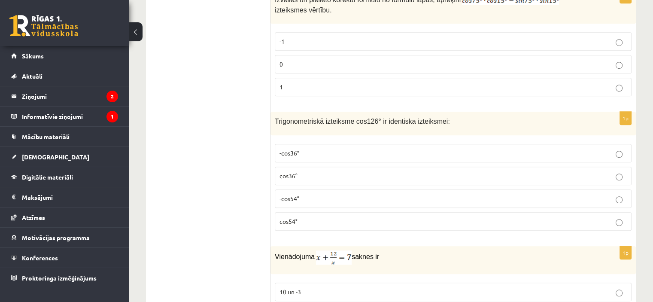
click at [314, 171] on p "cos36°" at bounding box center [453, 175] width 347 height 9
click at [299, 212] on label "cos54°" at bounding box center [453, 221] width 357 height 18
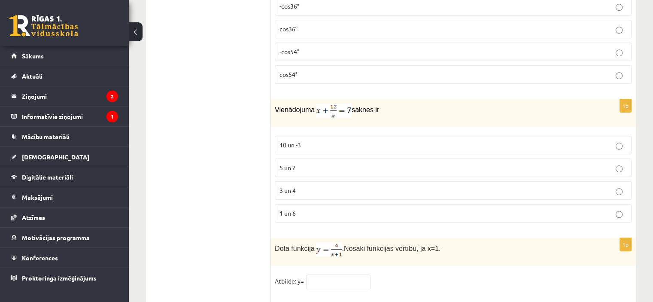
scroll to position [4042, 0]
click at [313, 187] on p "3 un 4" at bounding box center [453, 191] width 347 height 9
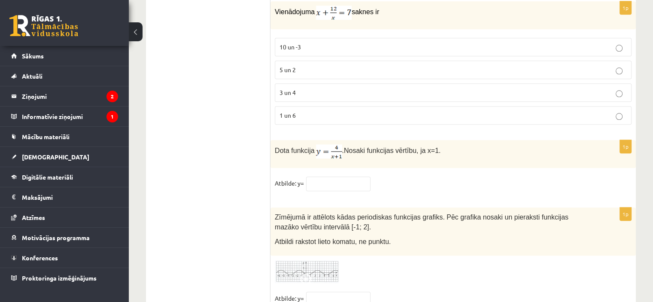
scroll to position [4141, 0]
click at [339, 176] on input "text" at bounding box center [338, 183] width 64 height 15
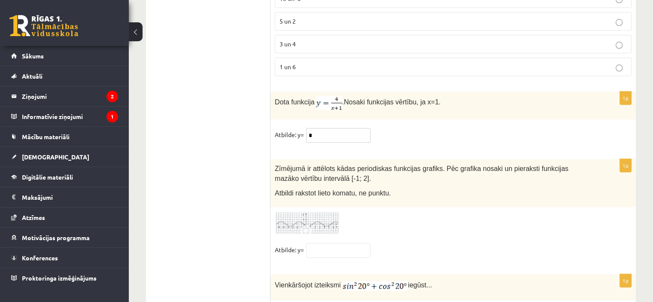
scroll to position [4215, 0]
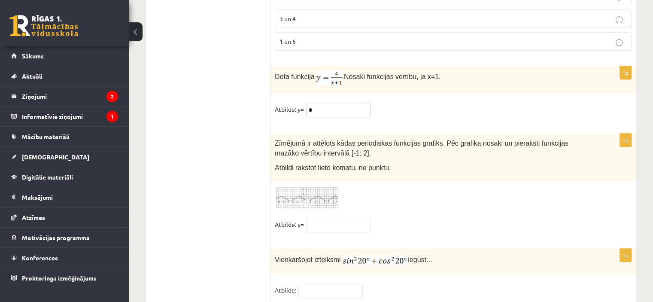
type input "*"
click at [322, 283] on input "text" at bounding box center [330, 290] width 64 height 15
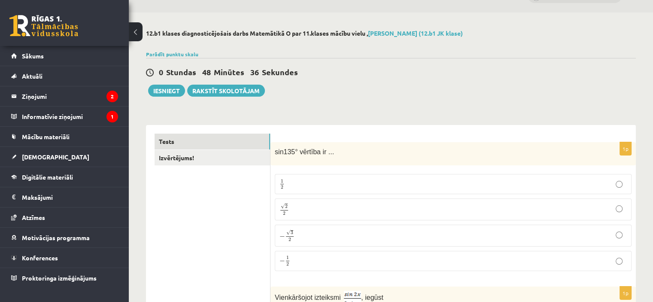
scroll to position [0, 0]
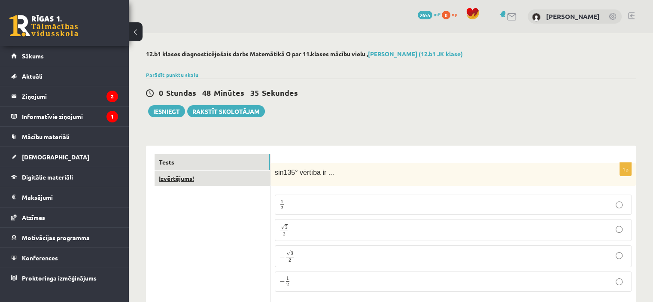
type input "*"
click at [196, 179] on link "Izvērtējums!" at bounding box center [212, 178] width 115 height 16
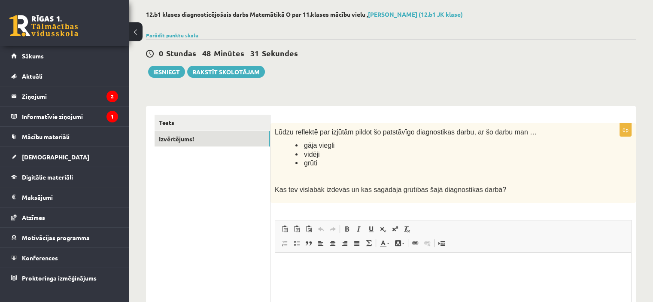
scroll to position [34, 0]
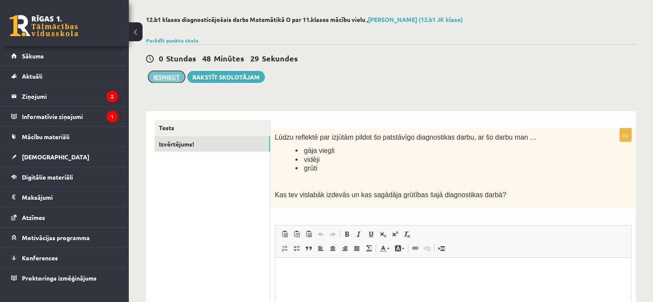
click at [172, 76] on button "Iesniegt" at bounding box center [166, 77] width 37 height 12
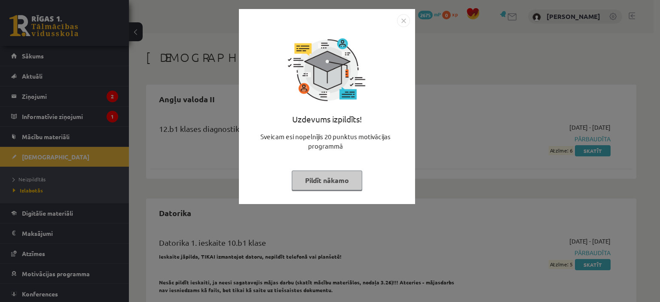
click at [315, 178] on button "Pildīt nākamo" at bounding box center [327, 180] width 70 height 20
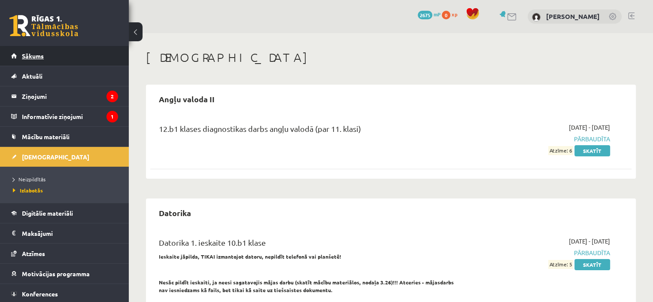
click at [35, 49] on link "Sākums" at bounding box center [64, 56] width 107 height 20
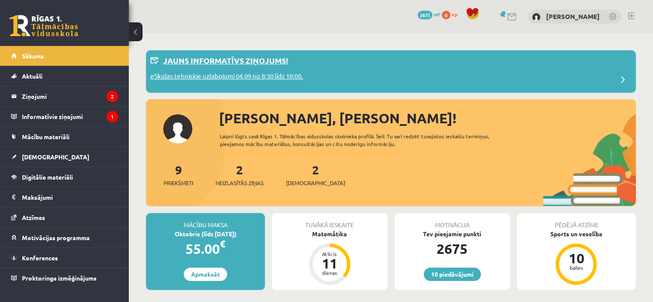
click at [264, 68] on div "Jauns informatīvs ziņojums!" at bounding box center [390, 63] width 481 height 17
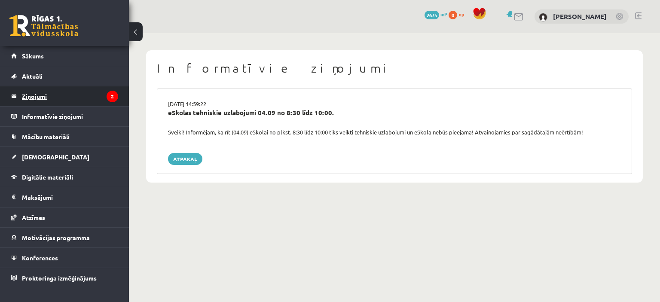
click at [77, 90] on legend "Ziņojumi 2" at bounding box center [70, 96] width 96 height 20
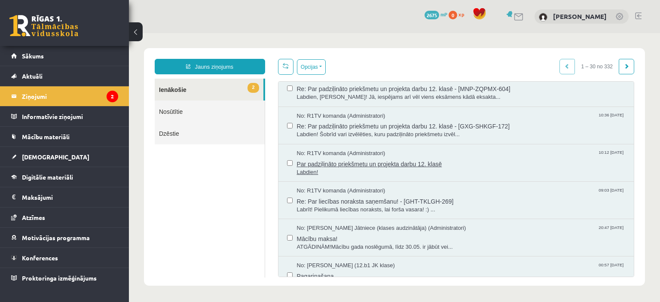
scroll to position [234, 0]
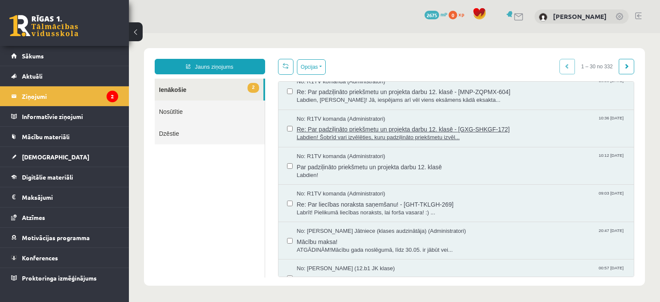
click at [401, 123] on span "Re: Par padziļināto priekšmetu un projekta darbu 12. klasē - [GXG-SHKGF-172]" at bounding box center [461, 128] width 328 height 11
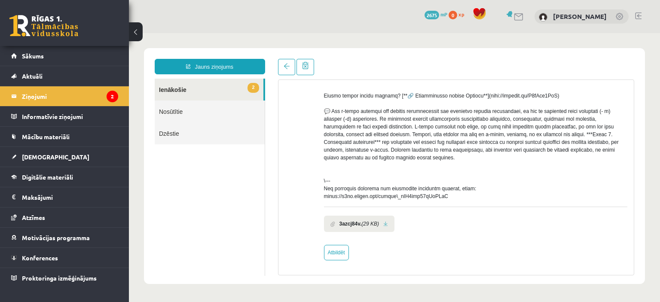
scroll to position [196, 0]
click at [290, 65] on link at bounding box center [286, 67] width 17 height 16
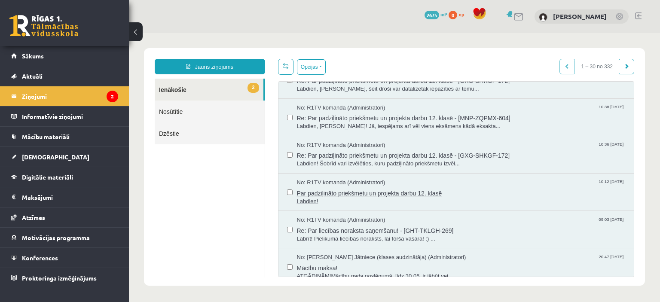
scroll to position [208, 0]
click at [367, 149] on span "Re: Par padziļināto priekšmetu un projekta darbu 12. klasē - [GXG-SHKGF-172]" at bounding box center [461, 154] width 328 height 11
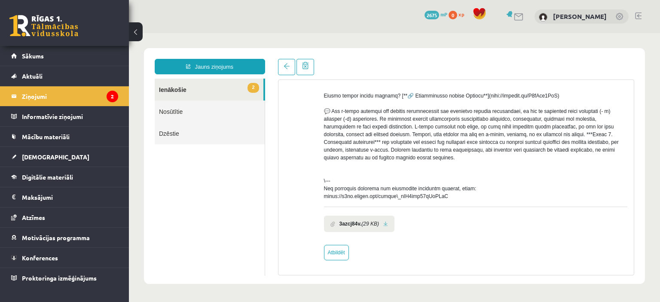
scroll to position [0, 0]
click at [352, 225] on b "3azcj84v." at bounding box center [350, 224] width 22 height 8
click at [388, 223] on li "3azcj84v. (29 KB)" at bounding box center [359, 224] width 71 height 16
click at [386, 224] on link at bounding box center [385, 224] width 5 height 6
click at [283, 68] on span at bounding box center [286, 66] width 6 height 6
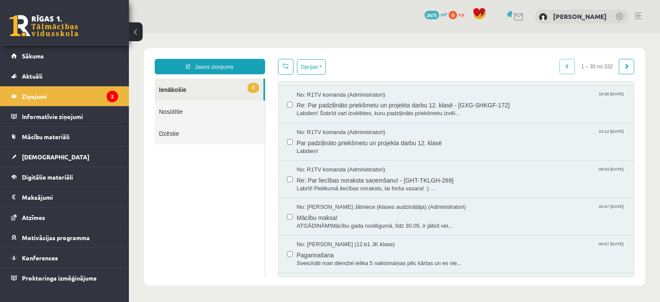
scroll to position [258, 0]
click at [363, 139] on span "Par padziļināto priekšmetu un projekta darbu 12. klasē" at bounding box center [461, 141] width 328 height 11
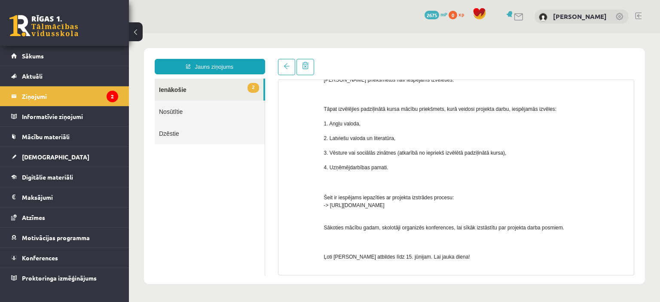
scroll to position [161, 0]
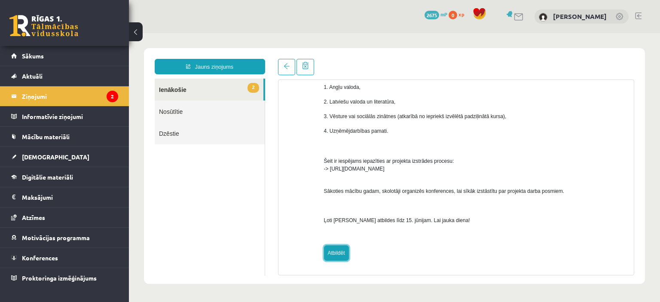
click at [334, 250] on link "Atbildēt" at bounding box center [336, 252] width 25 height 15
type input "**********"
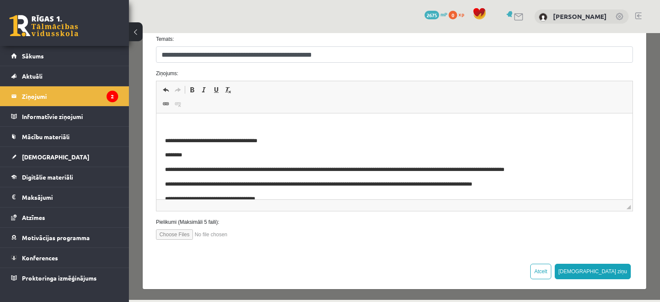
scroll to position [62, 0]
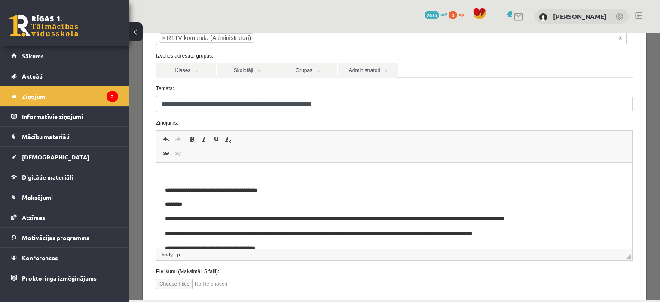
click at [206, 175] on p "Визуальный текстовый редактор, wiswyg-editor-47024985935220-1757061135-214" at bounding box center [393, 175] width 459 height 9
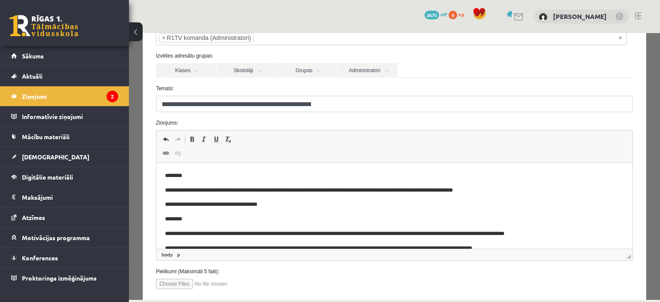
click at [446, 189] on p "**********" at bounding box center [387, 190] width 446 height 9
click at [371, 190] on p "**********" at bounding box center [387, 190] width 446 height 9
click at [376, 190] on p "**********" at bounding box center [387, 190] width 446 height 9
click at [491, 190] on p "**********" at bounding box center [387, 190] width 446 height 9
click at [509, 192] on p "**********" at bounding box center [387, 190] width 446 height 9
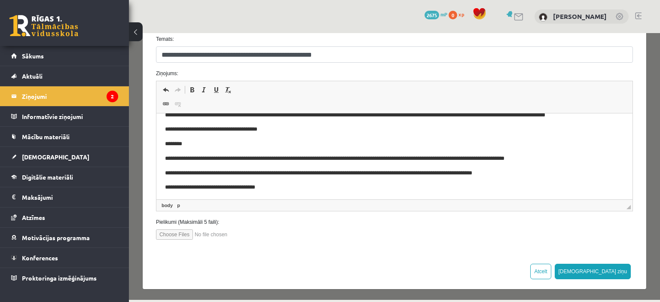
scroll to position [22, 0]
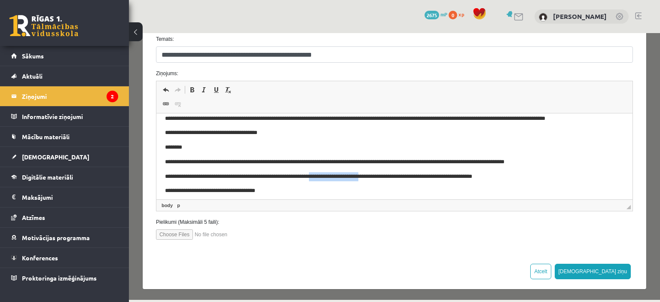
drag, startPoint x: 383, startPoint y: 176, endPoint x: 326, endPoint y: 174, distance: 57.1
click at [326, 174] on span "**********" at bounding box center [317, 176] width 307 height 6
copy span "**********"
click at [611, 119] on html "**********" at bounding box center [394, 238] width 476 height 294
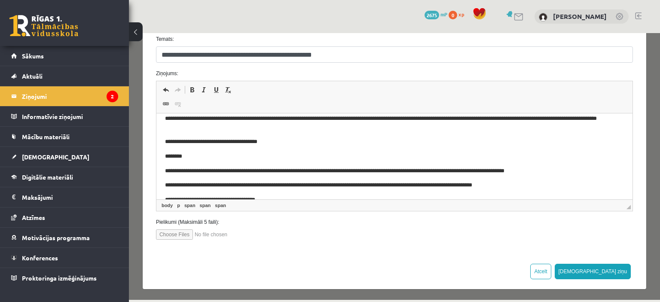
click at [184, 127] on p "**********" at bounding box center [387, 123] width 446 height 18
click at [553, 121] on span "**********" at bounding box center [577, 118] width 49 height 6
click at [224, 128] on p "**********" at bounding box center [387, 123] width 446 height 18
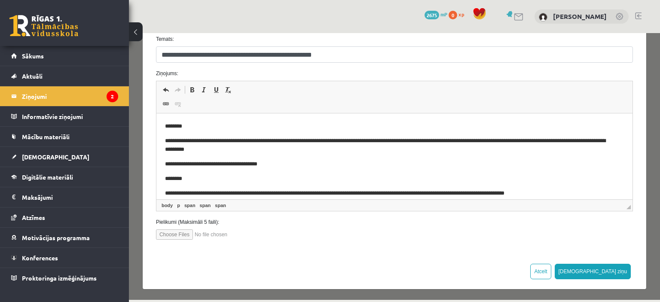
scroll to position [0, 0]
click at [419, 150] on span "**********" at bounding box center [384, 145] width 440 height 15
click at [429, 147] on span "**********" at bounding box center [384, 145] width 440 height 15
click at [472, 151] on p "**********" at bounding box center [387, 146] width 446 height 18
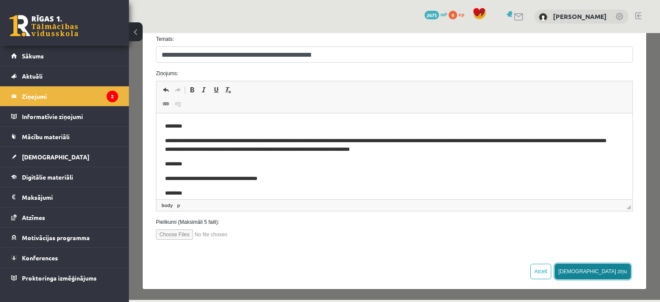
click at [608, 270] on button "Sūtīt ziņu" at bounding box center [592, 271] width 76 height 15
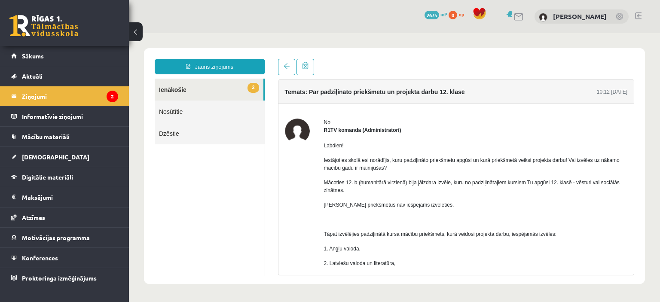
click at [199, 95] on link "2 Ienākošie" at bounding box center [209, 90] width 109 height 22
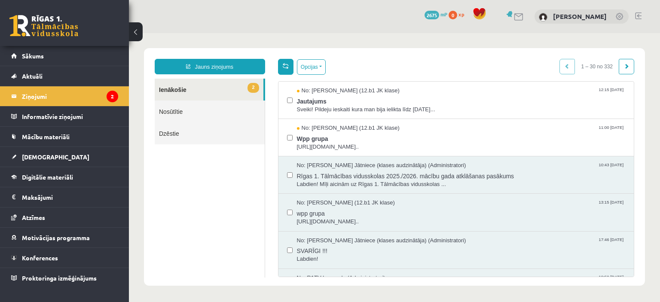
click at [283, 66] on span at bounding box center [286, 66] width 6 height 6
click at [318, 102] on span "Jautajums" at bounding box center [461, 100] width 328 height 11
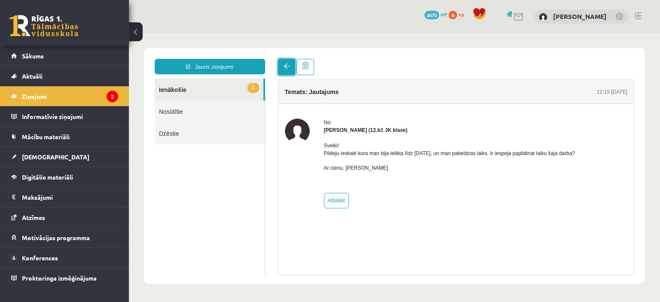
click at [283, 64] on span at bounding box center [286, 66] width 6 height 6
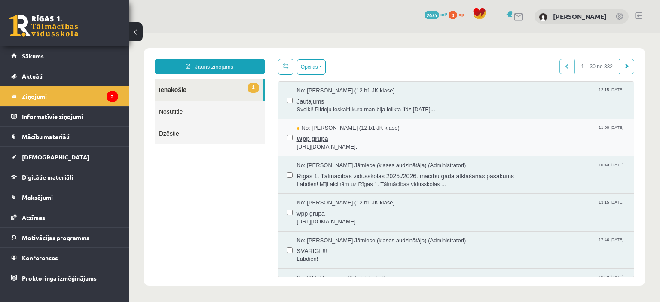
click at [326, 145] on span "https://chat.whatsapp.com/L1UxGhmvZJiE23YmzH1zUO?mode=ems_copy_t..." at bounding box center [461, 147] width 328 height 8
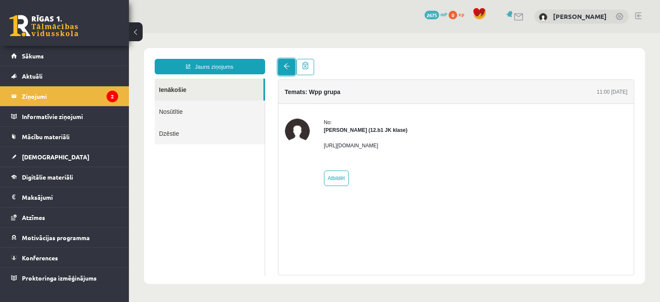
click at [288, 68] on span at bounding box center [286, 66] width 6 height 6
click at [87, 53] on link "Sākums" at bounding box center [64, 56] width 107 height 20
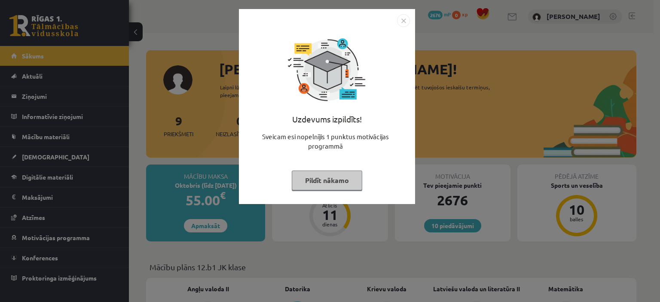
click at [328, 173] on button "Pildīt nākamo" at bounding box center [327, 180] width 70 height 20
